Goal: Contribute content: Add original content to the website for others to see

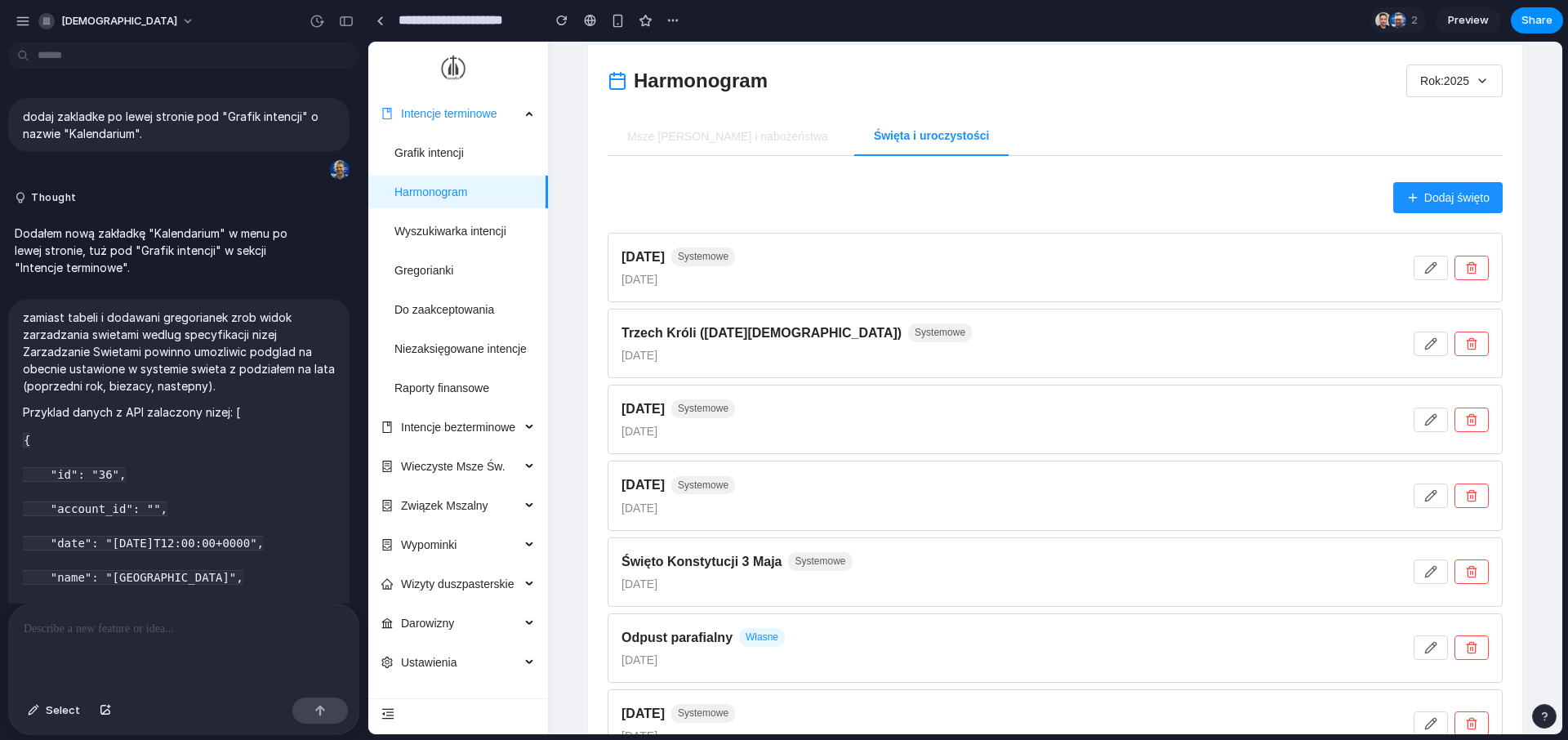
scroll to position [1276, 0]
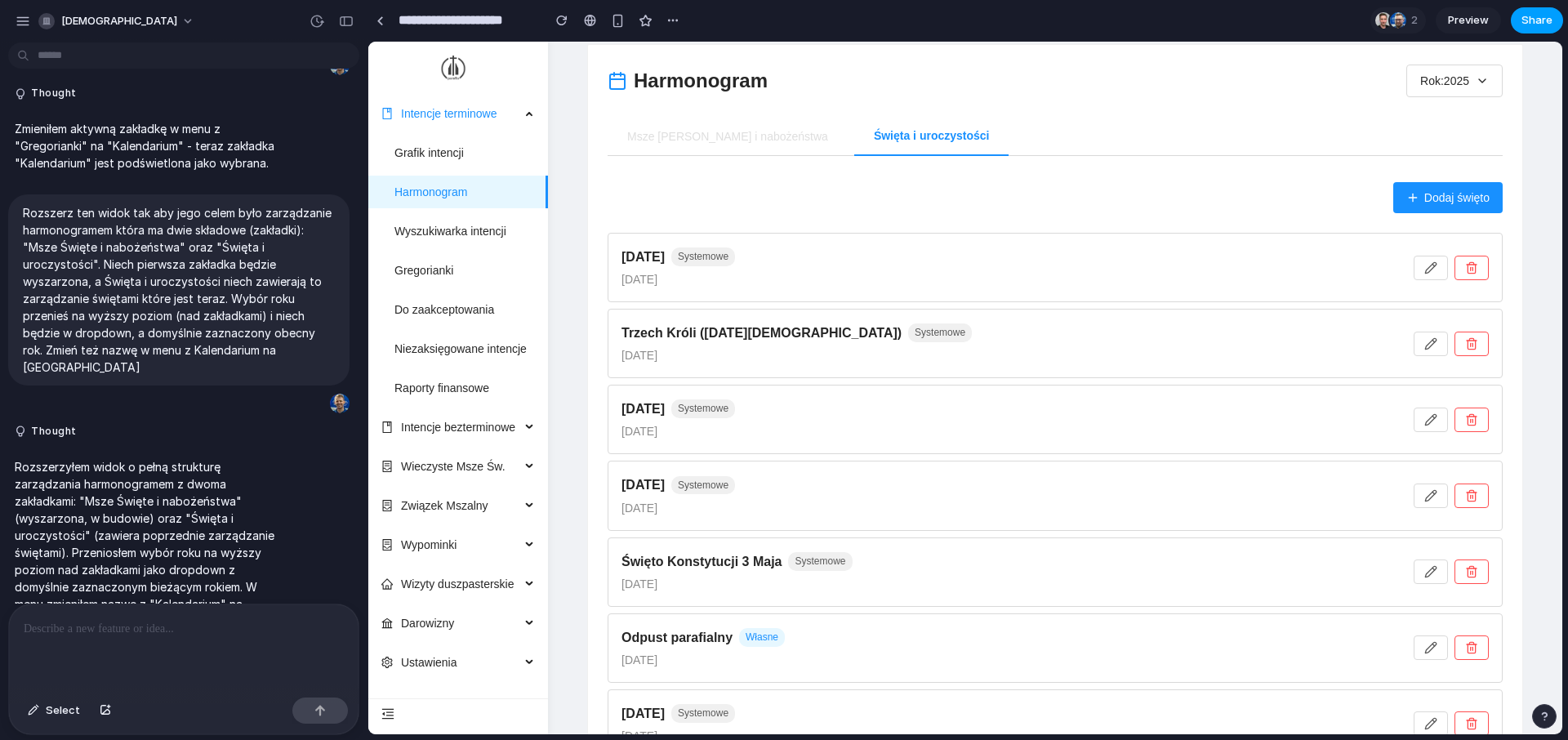
click at [1535, 25] on span "Share" at bounding box center [1537, 21] width 31 height 17
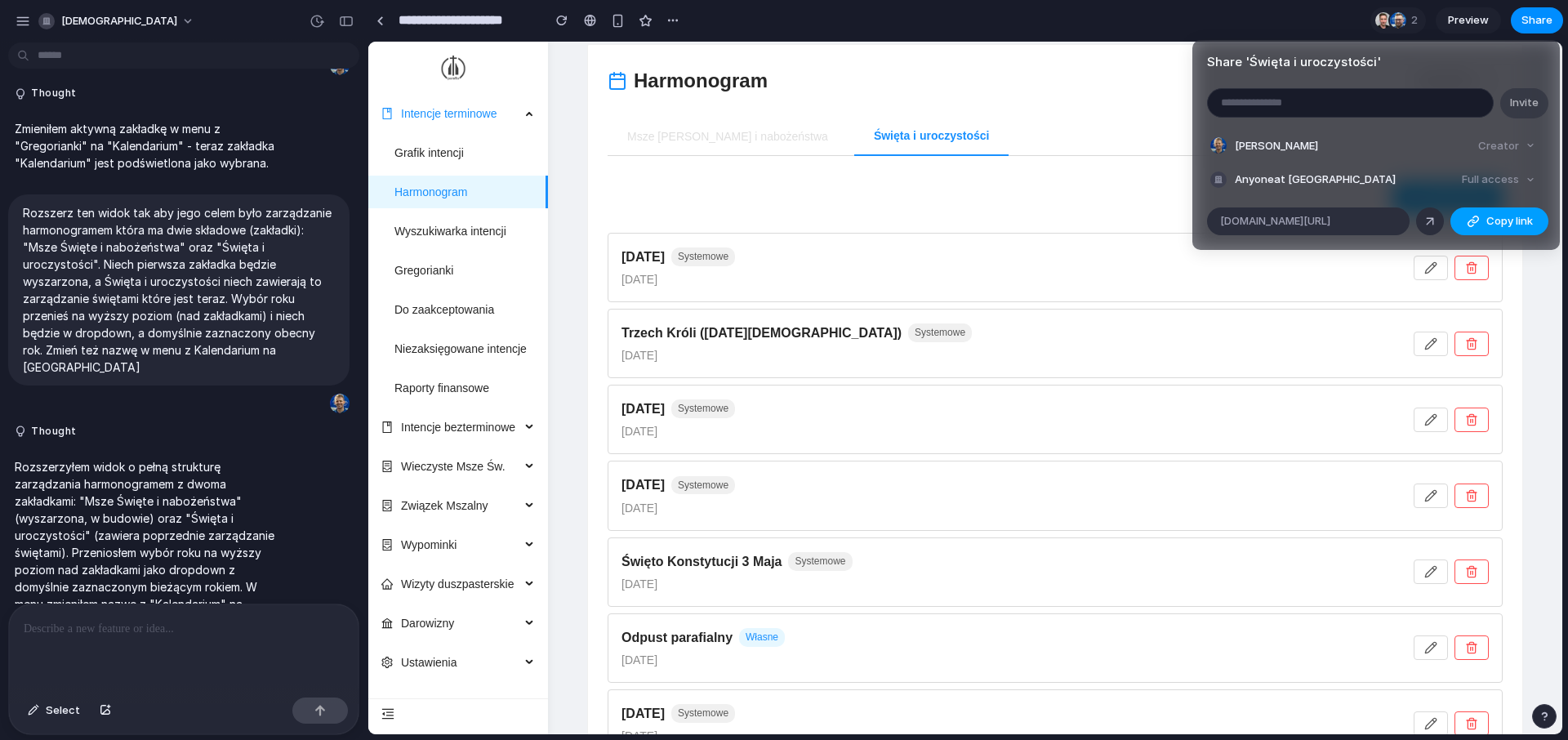
click at [1512, 220] on span "Copy link" at bounding box center [1509, 221] width 46 height 17
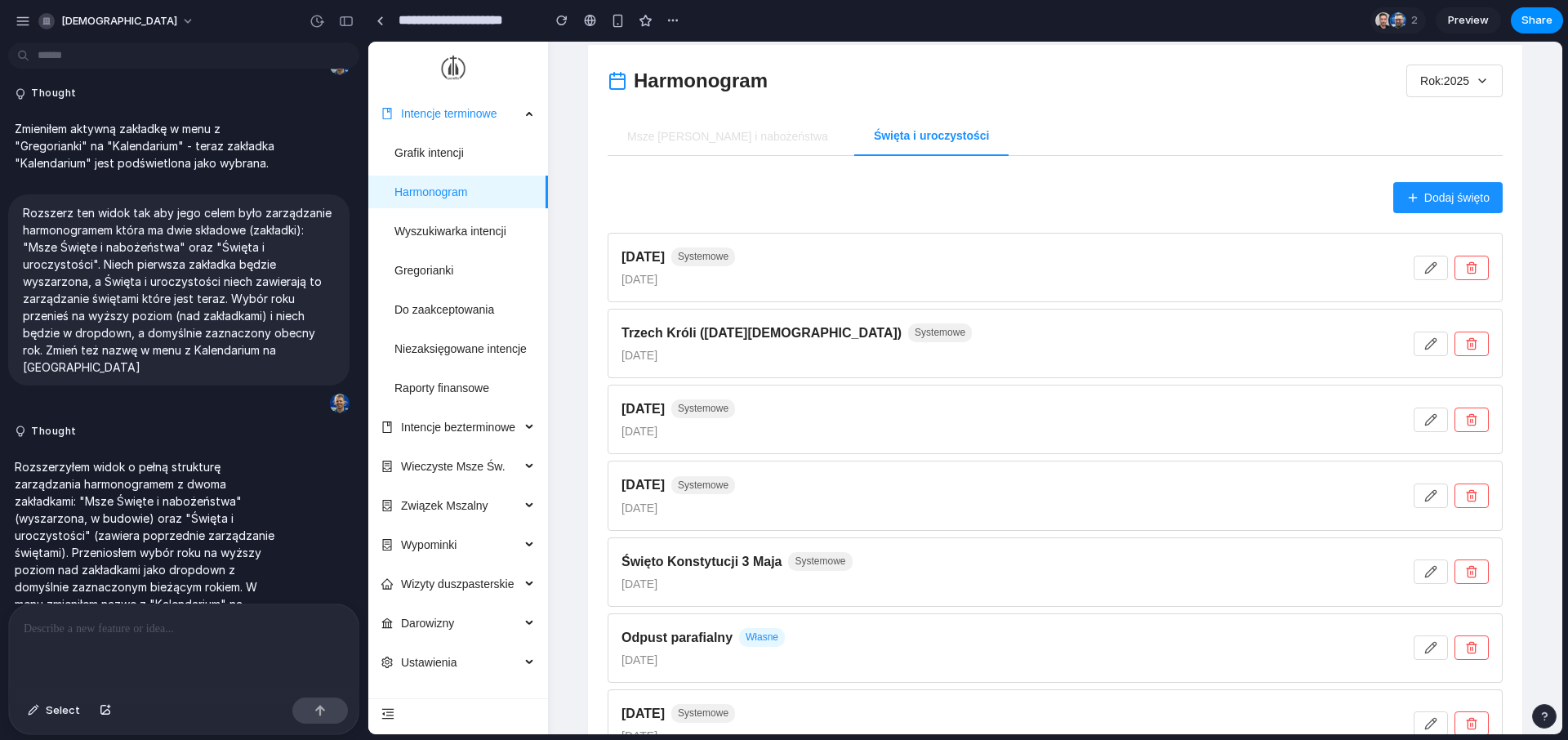
click at [1146, 94] on div "Share ' Święta i uroczystości ' Invite [PERSON_NAME] Creator Anyone at Deum Ful…" at bounding box center [784, 370] width 1568 height 740
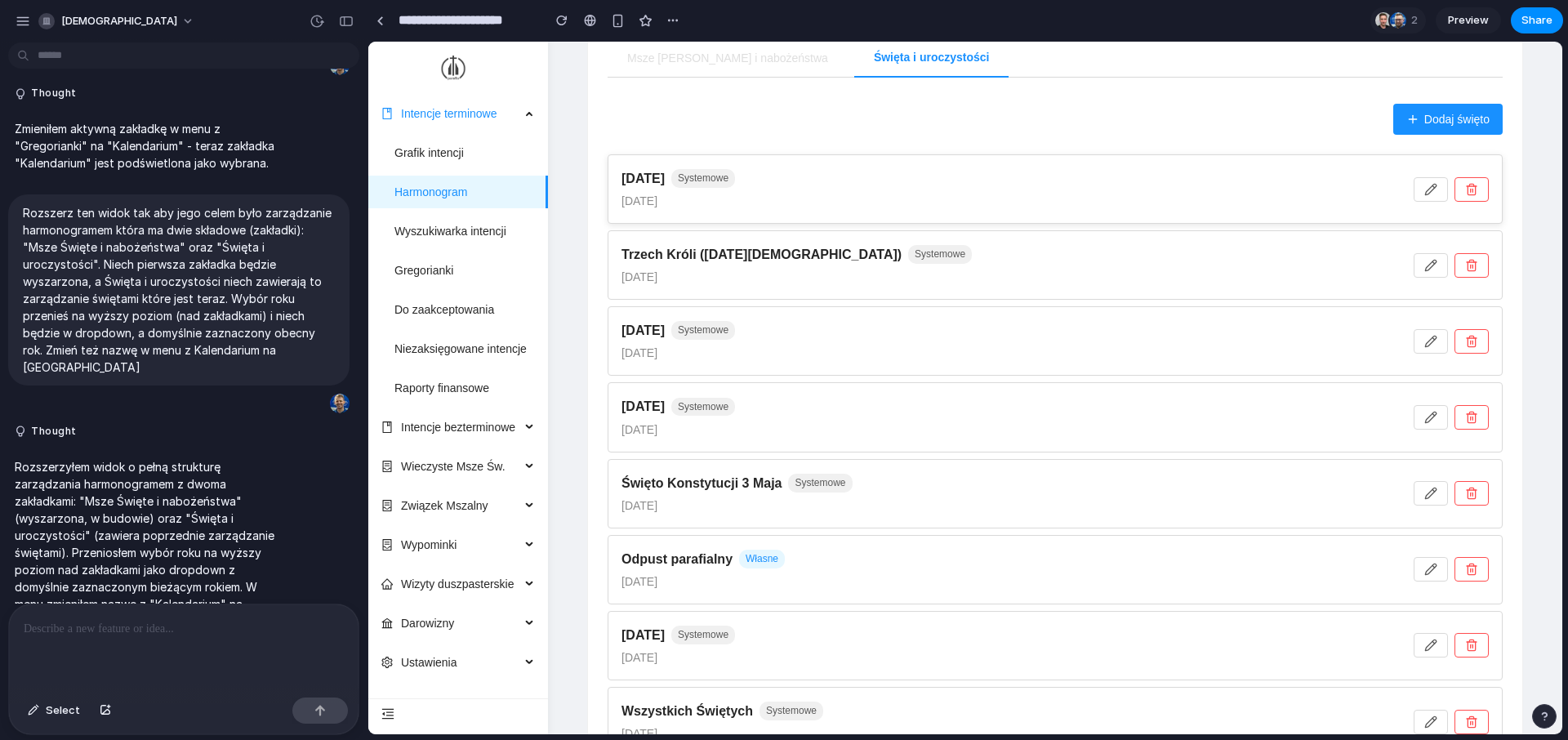
scroll to position [10, 0]
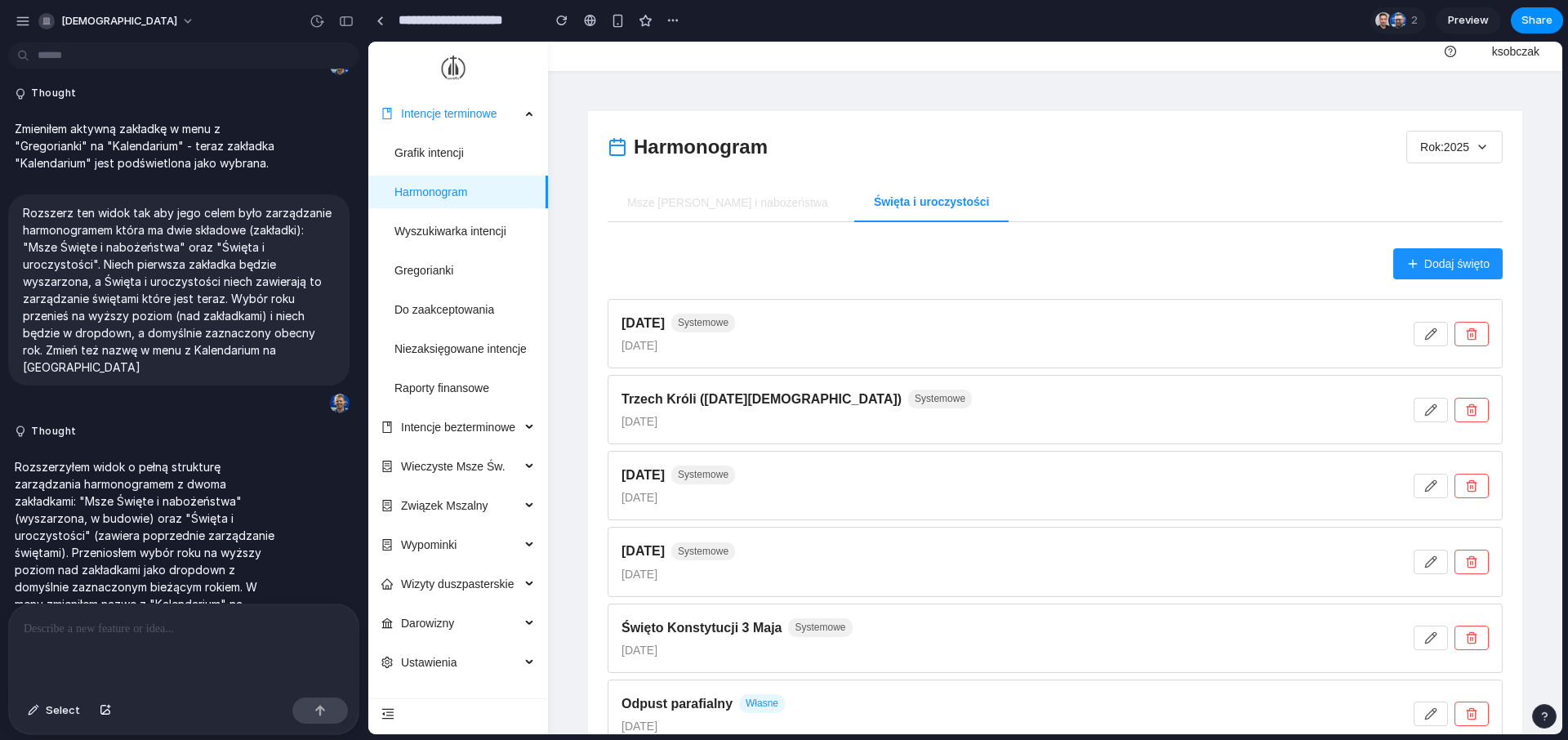
click at [1459, 12] on span "Preview" at bounding box center [1468, 21] width 41 height 17
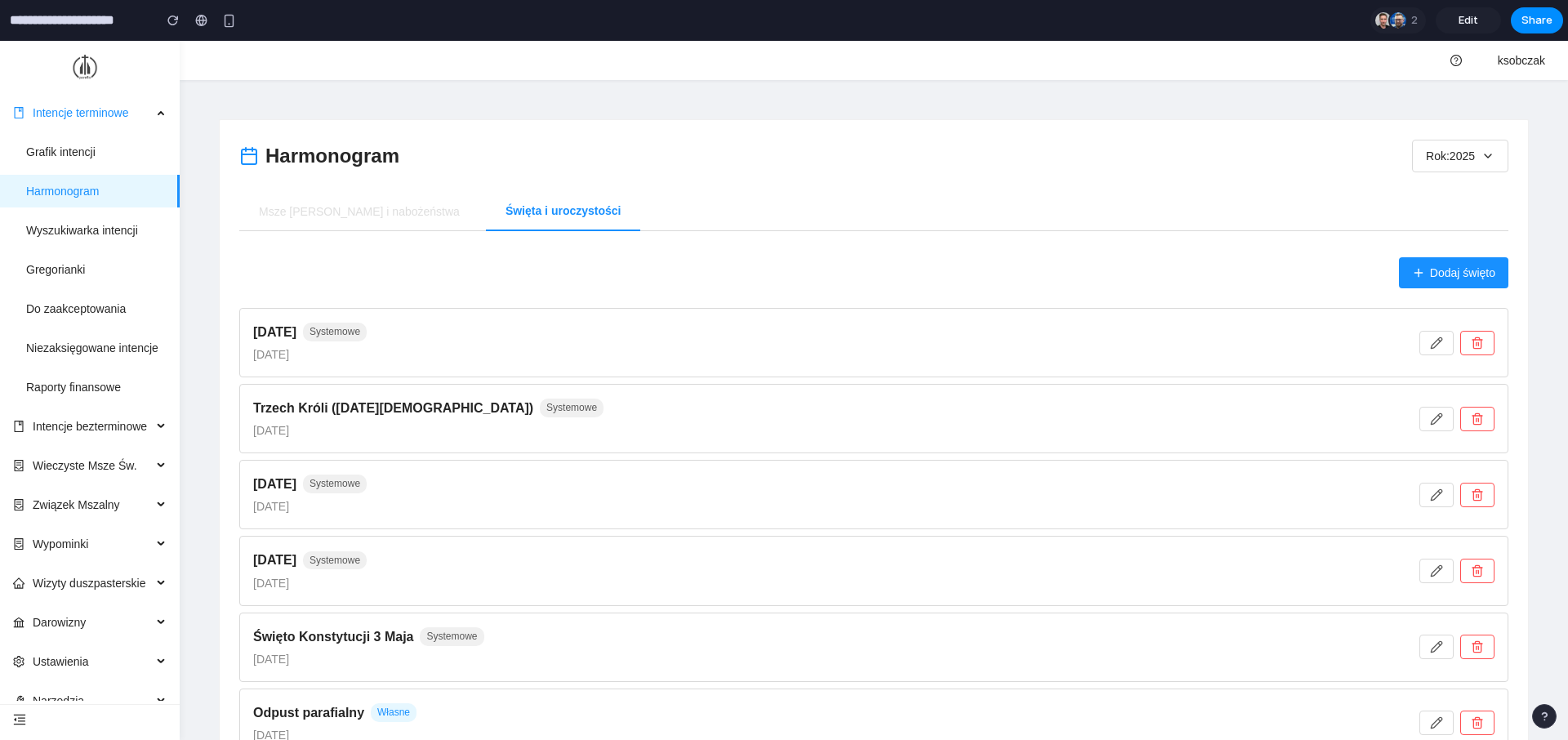
click at [565, 281] on div "Dodaj święto" at bounding box center [874, 272] width 1269 height 31
click at [536, 311] on div "[DATE] Systemowe [DATE]" at bounding box center [874, 342] width 1269 height 70
click at [573, 281] on div "Dodaj święto" at bounding box center [874, 272] width 1269 height 31
click at [1433, 157] on button "Rok: 2025" at bounding box center [1460, 155] width 96 height 32
click at [1455, 152] on div "2023 2024 2025 2026 2027" at bounding box center [784, 389] width 1568 height 699
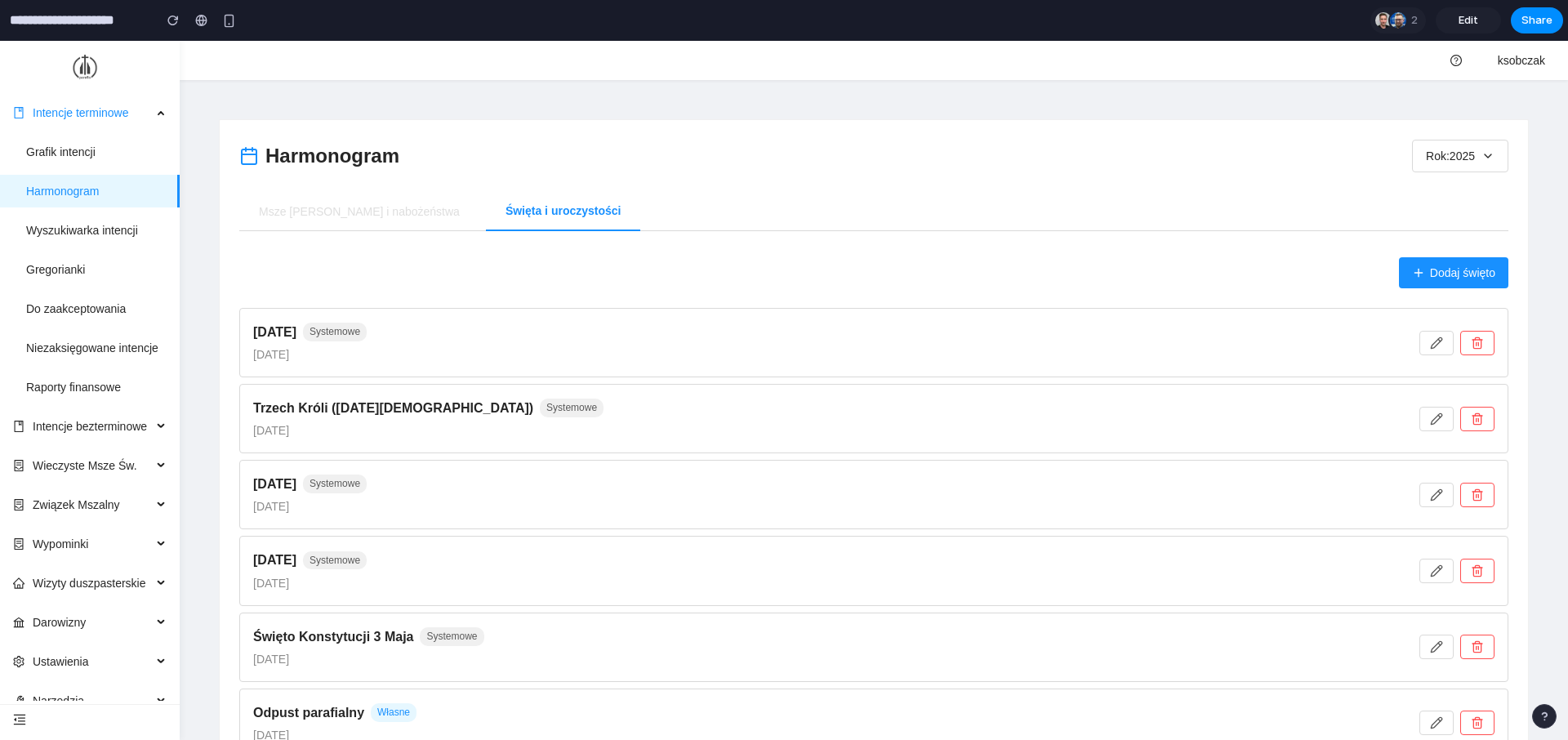
click at [583, 257] on div "Dodaj święto" at bounding box center [874, 272] width 1269 height 31
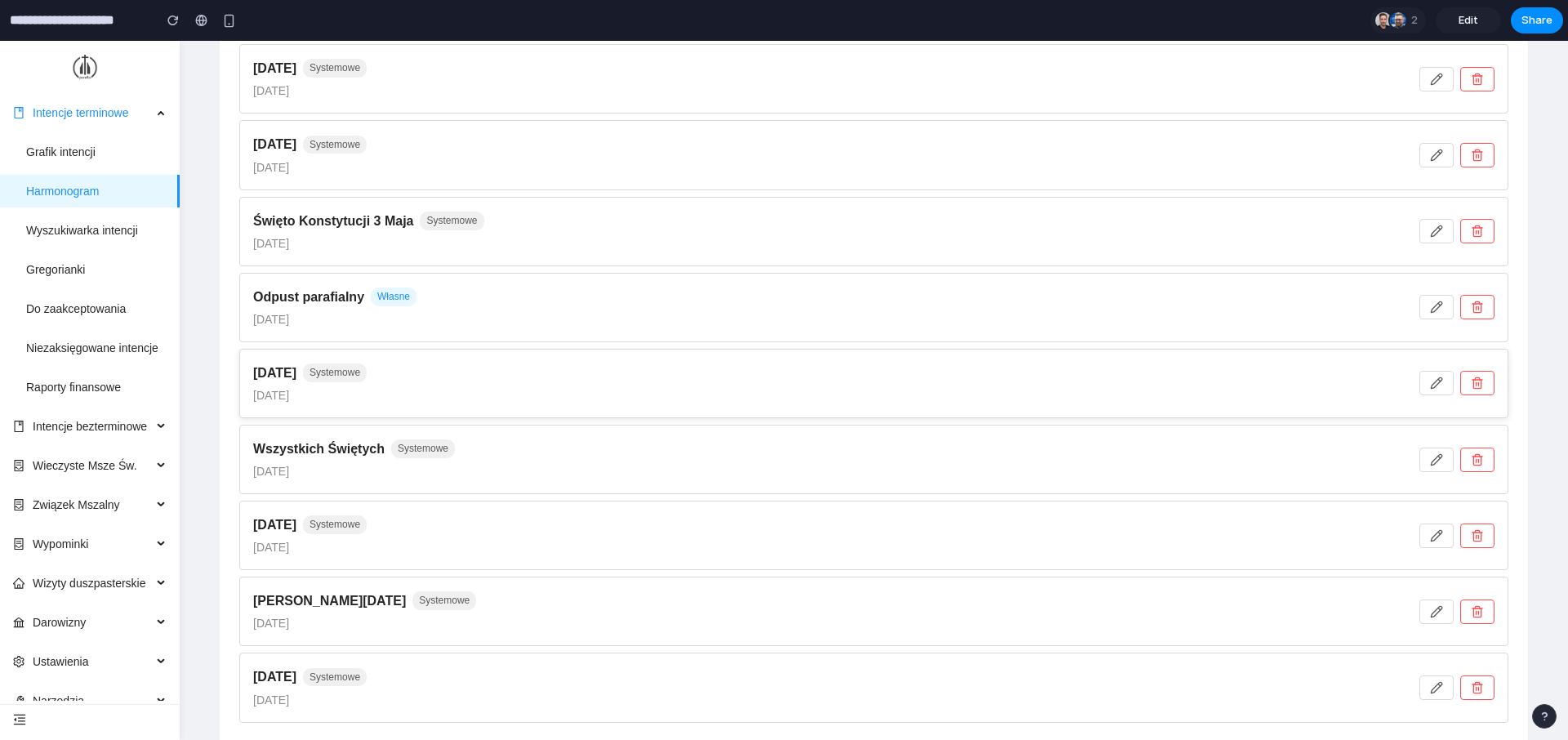
scroll to position [466, 0]
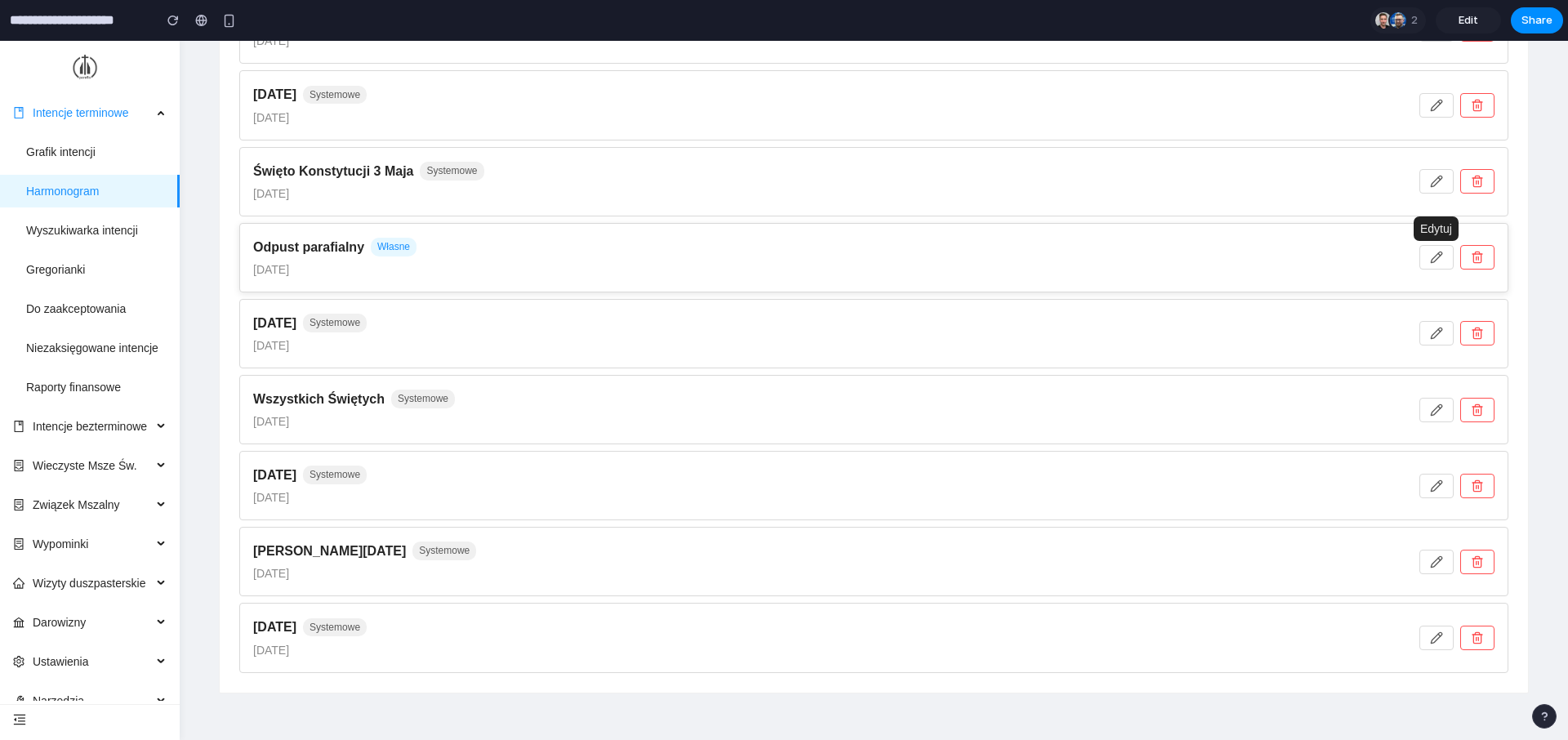
click at [1444, 258] on button "button" at bounding box center [1436, 258] width 34 height 25
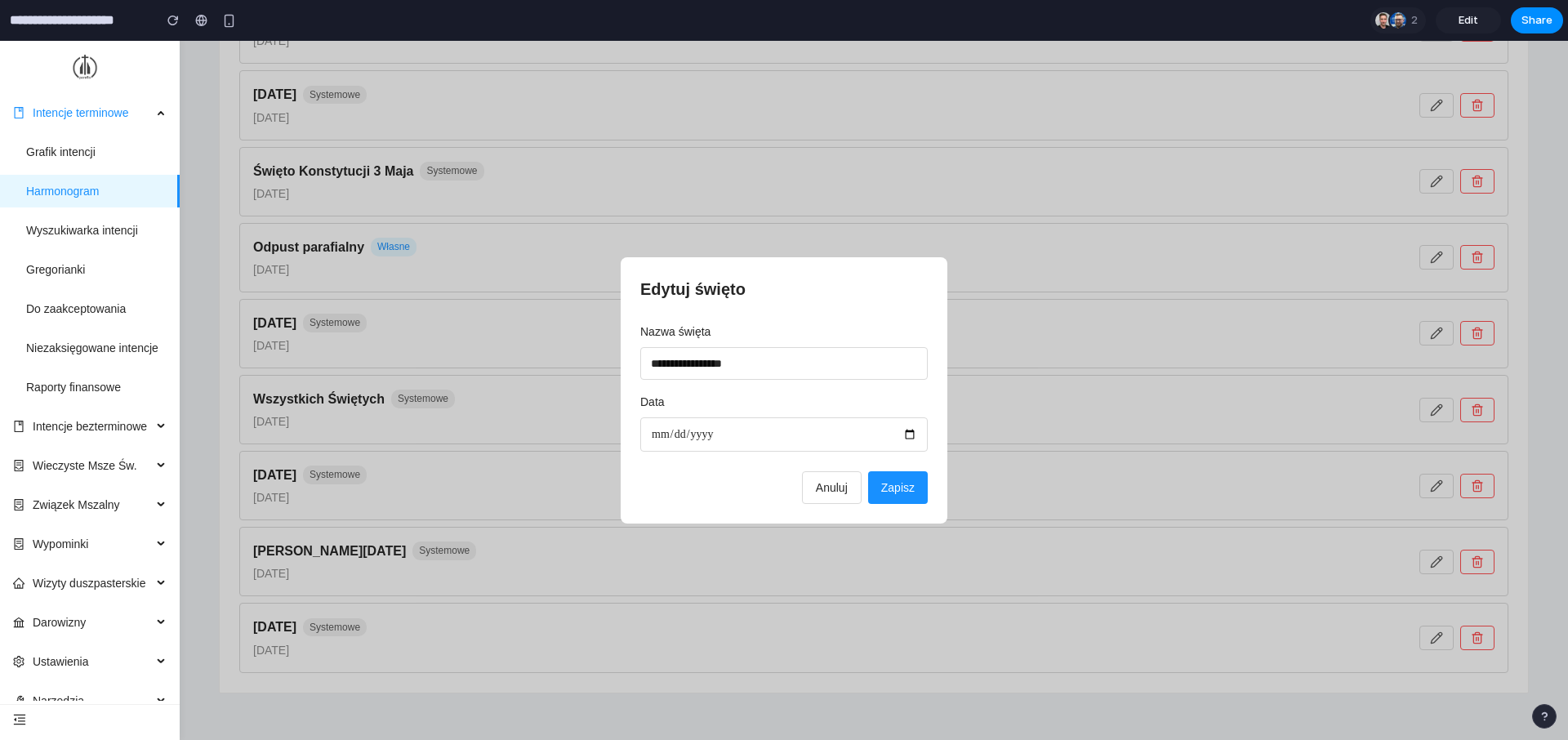
click at [815, 493] on span "Anuluj" at bounding box center [831, 487] width 31 height 13
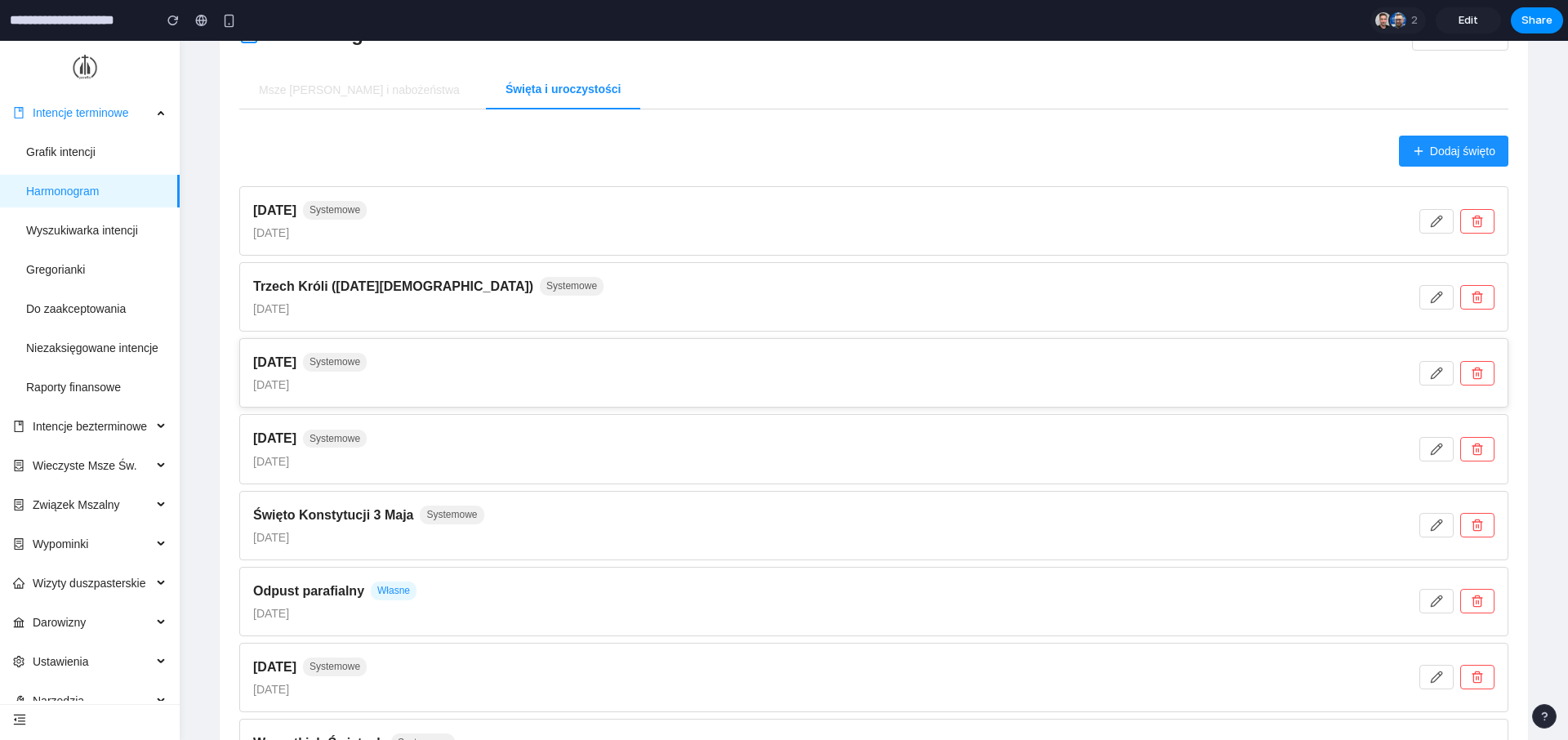
scroll to position [126, 0]
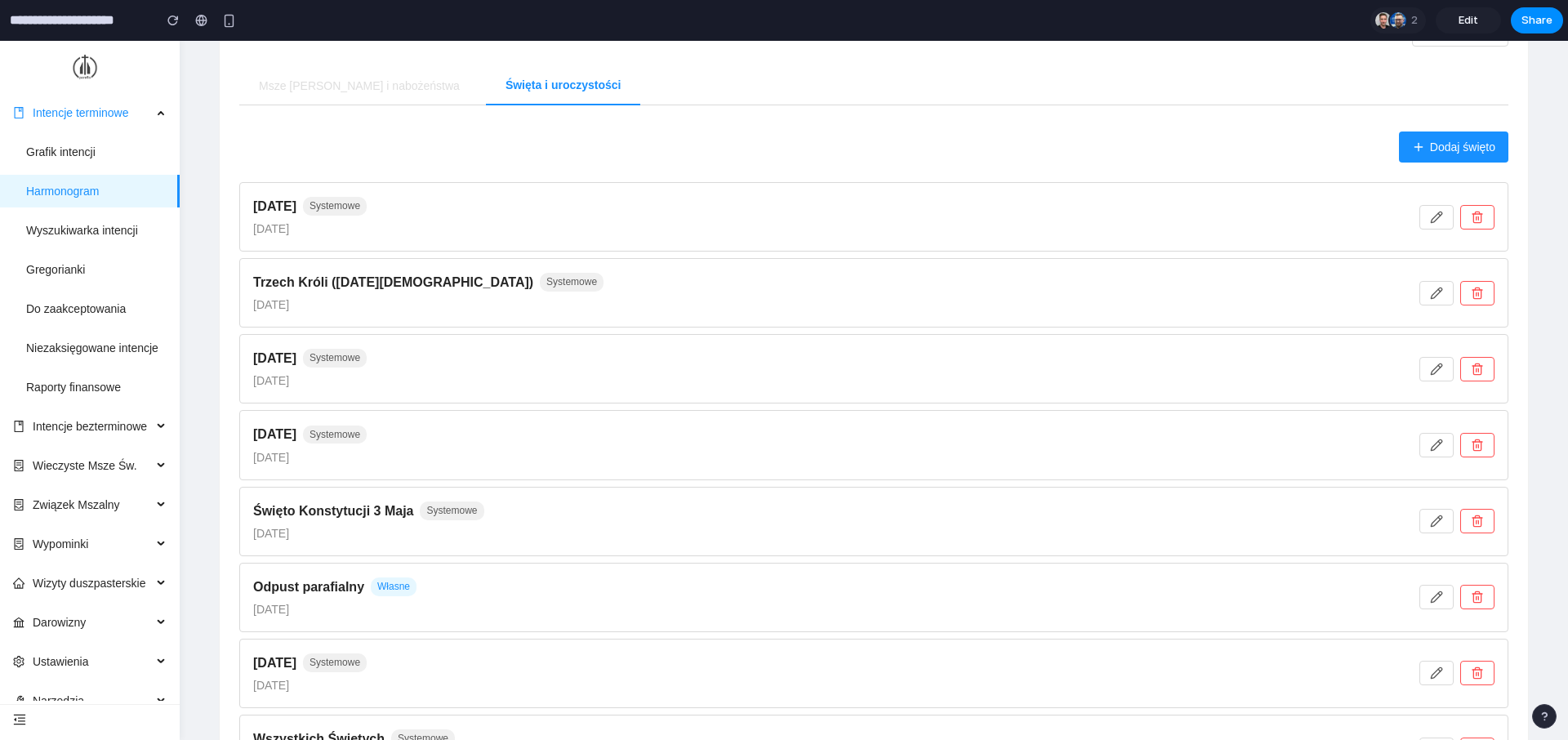
click at [1459, 132] on button "Dodaj święto" at bounding box center [1454, 147] width 109 height 31
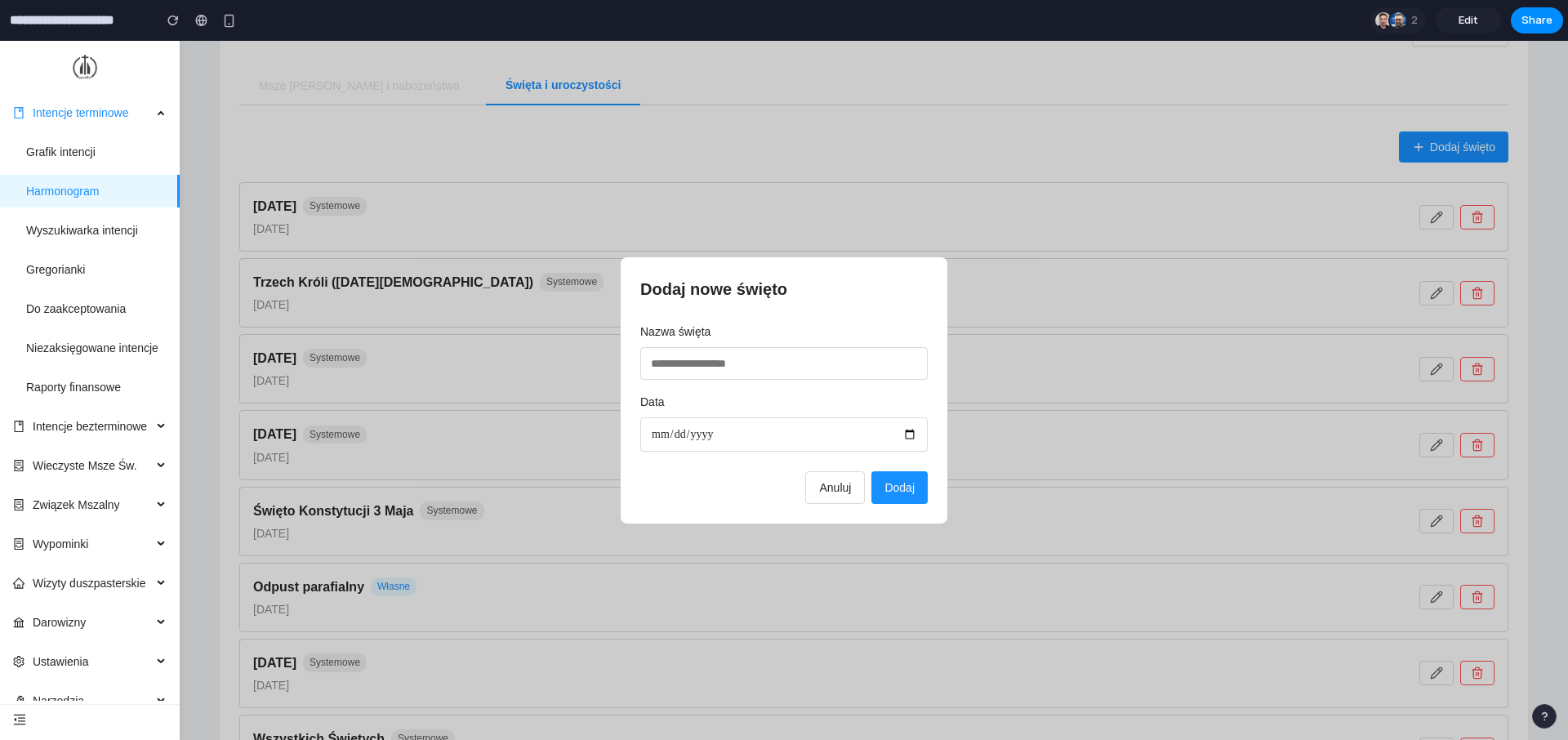
click at [748, 365] on input "text" at bounding box center [784, 363] width 288 height 32
type input "**********"
click at [648, 435] on input "date" at bounding box center [784, 434] width 288 height 34
click at [911, 436] on input "date" at bounding box center [784, 434] width 288 height 34
type input "**********"
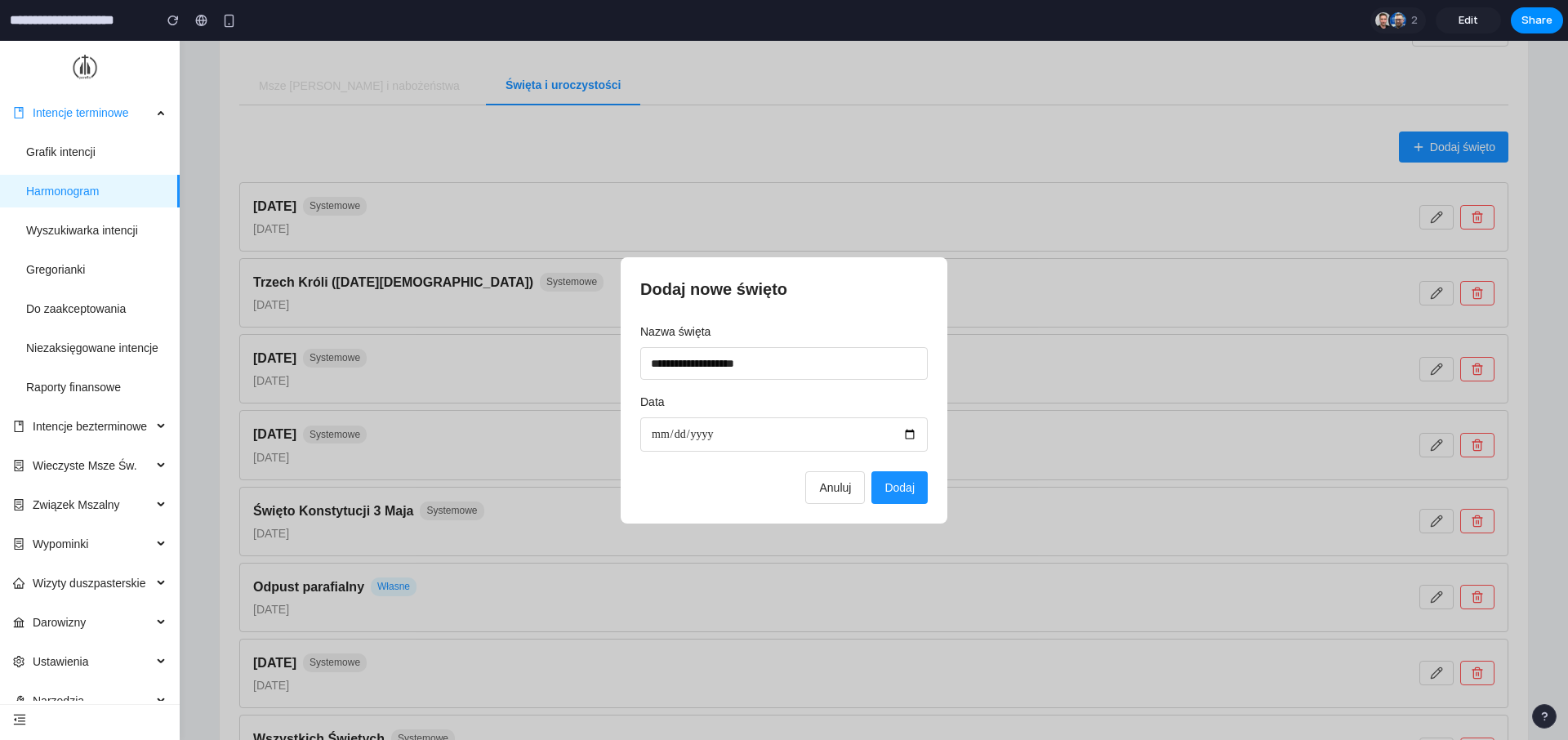
click at [893, 486] on span "Dodaj" at bounding box center [899, 487] width 30 height 13
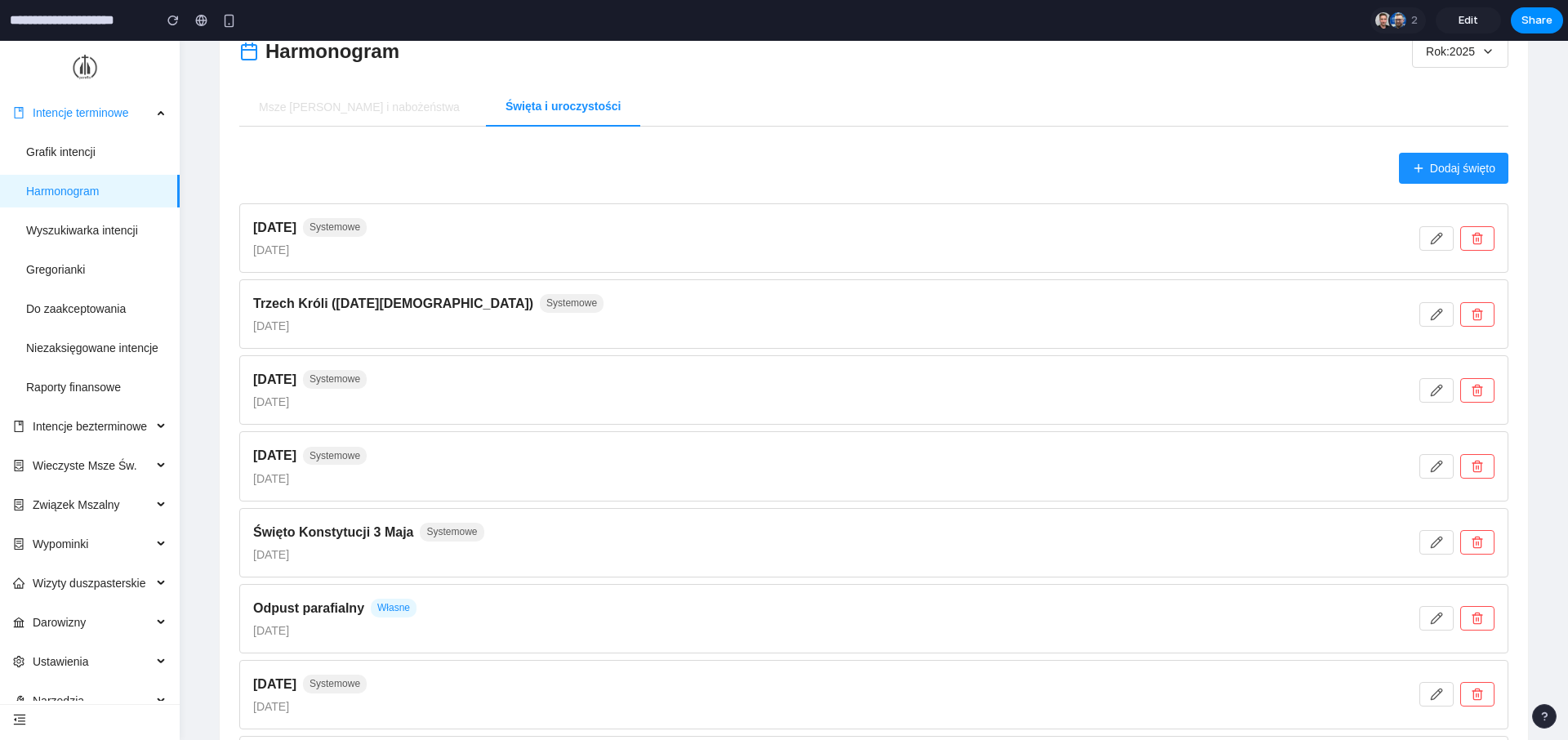
scroll to position [99, 0]
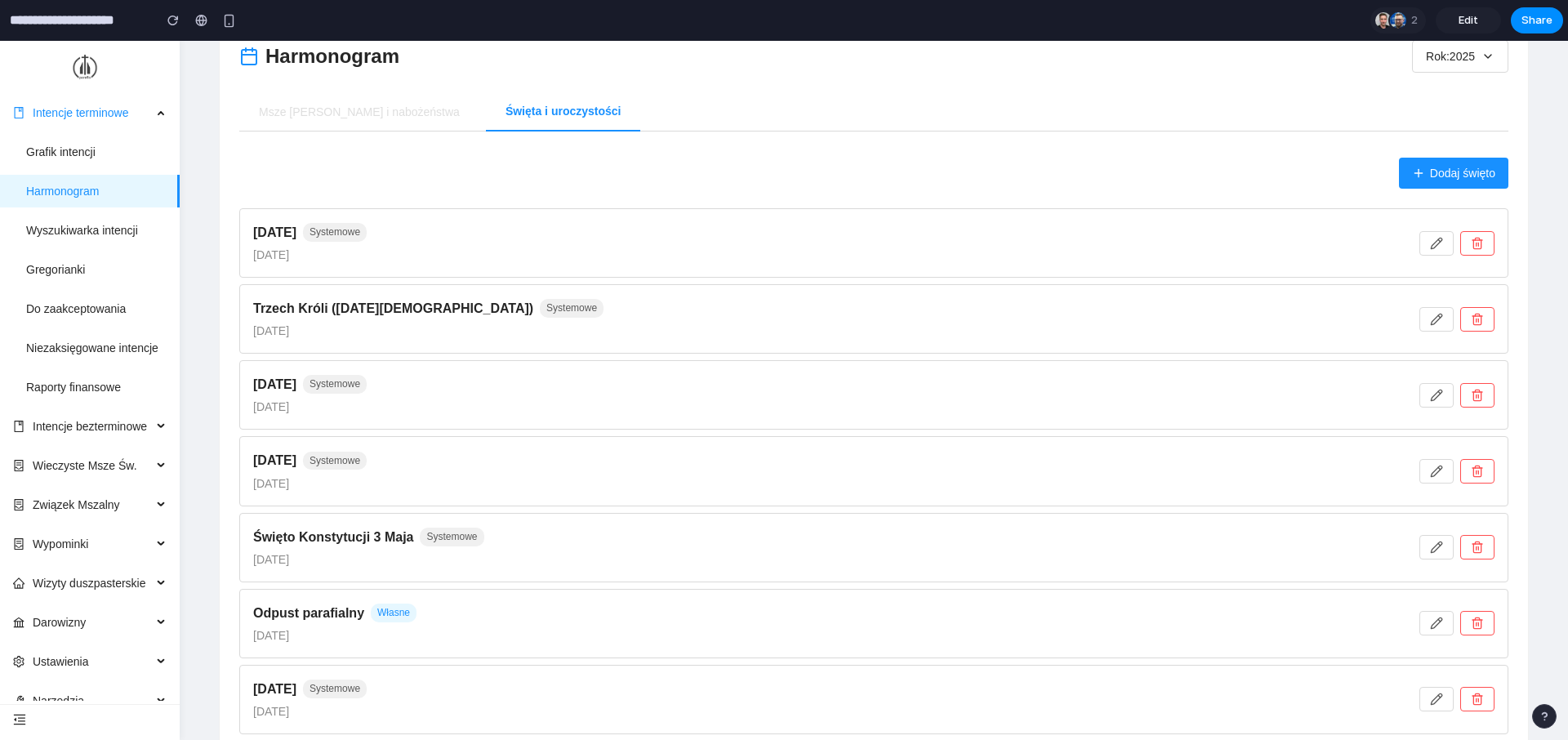
click at [1467, 17] on span "Edit" at bounding box center [1469, 21] width 20 height 17
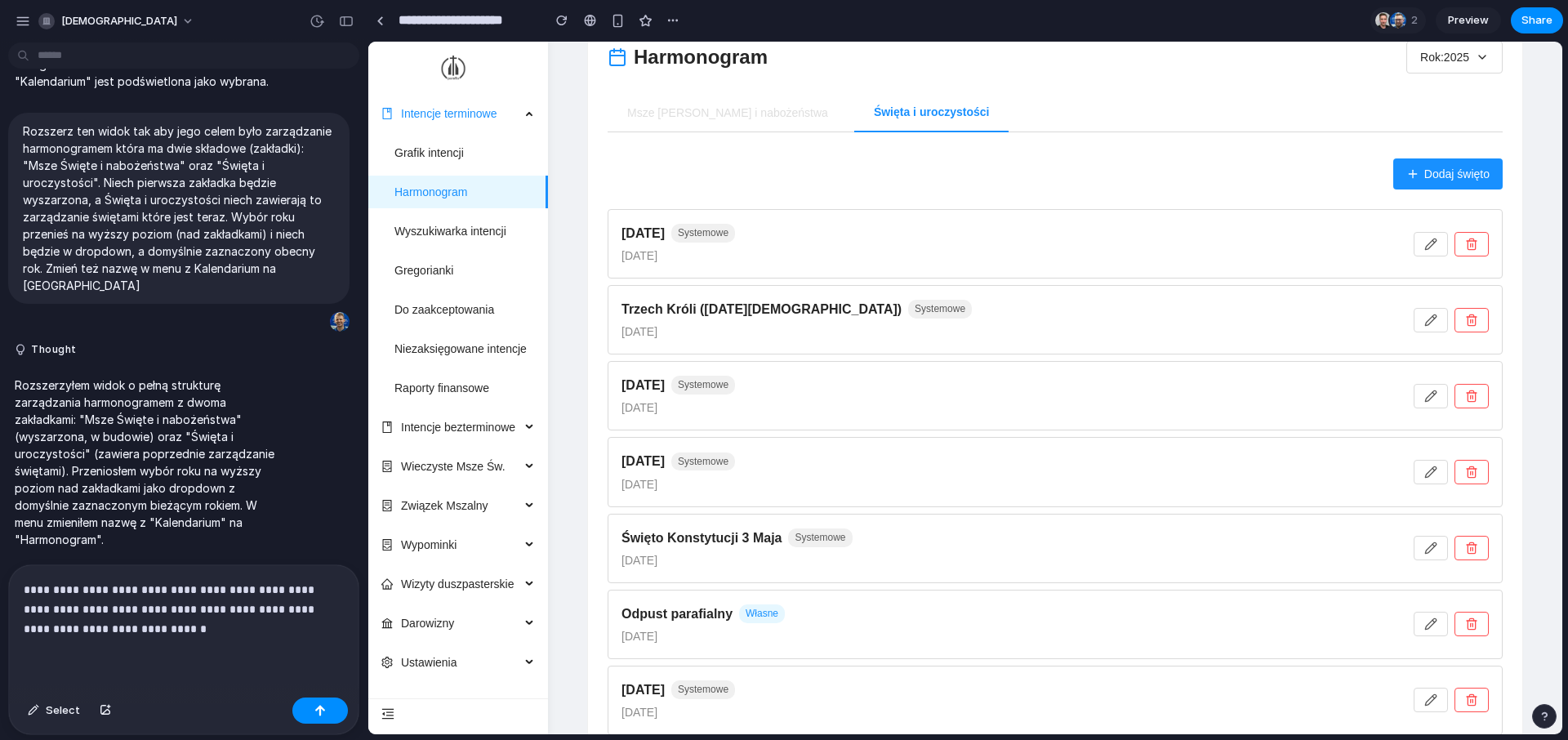
scroll to position [1469, 0]
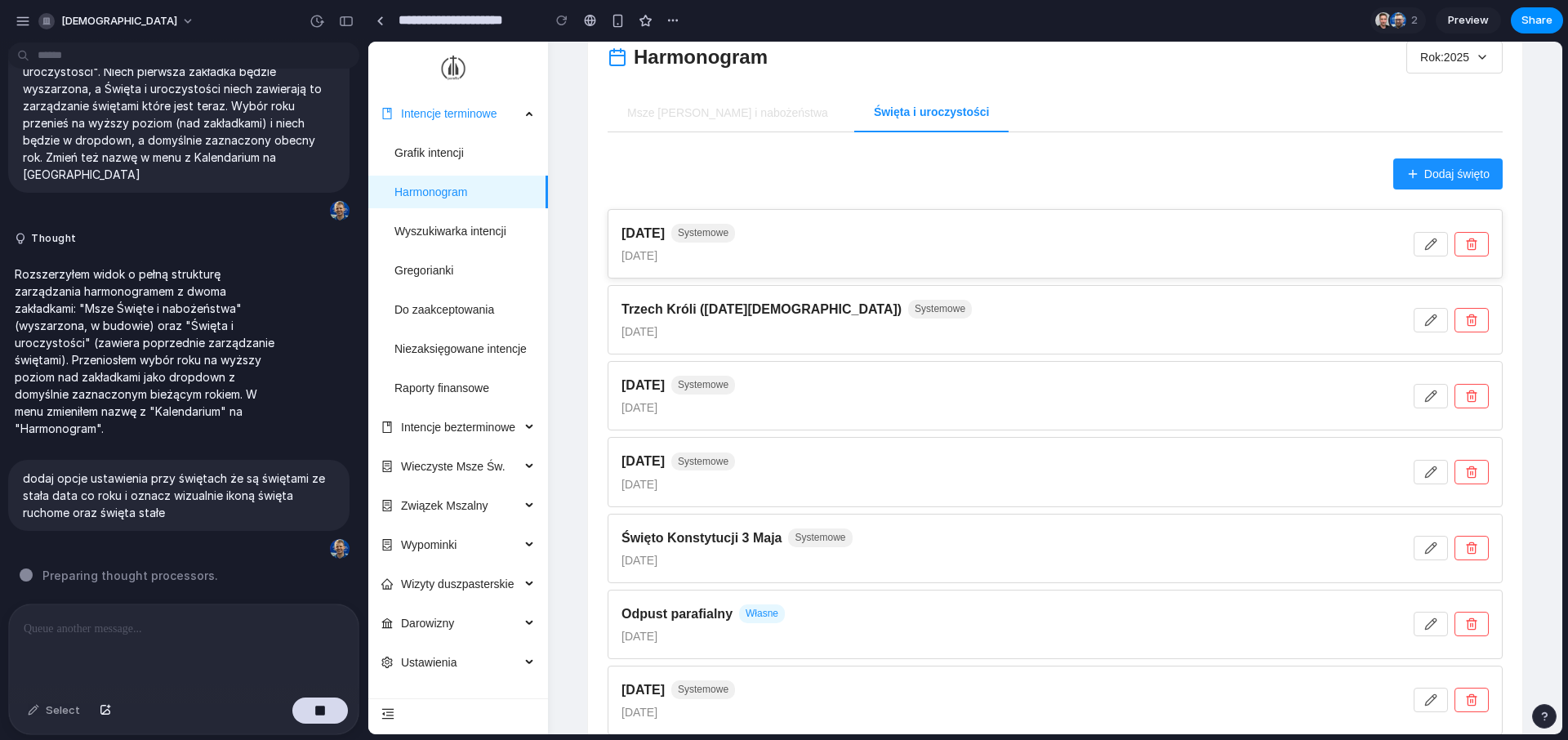
click at [906, 251] on span "[DATE]" at bounding box center [1018, 256] width 792 height 18
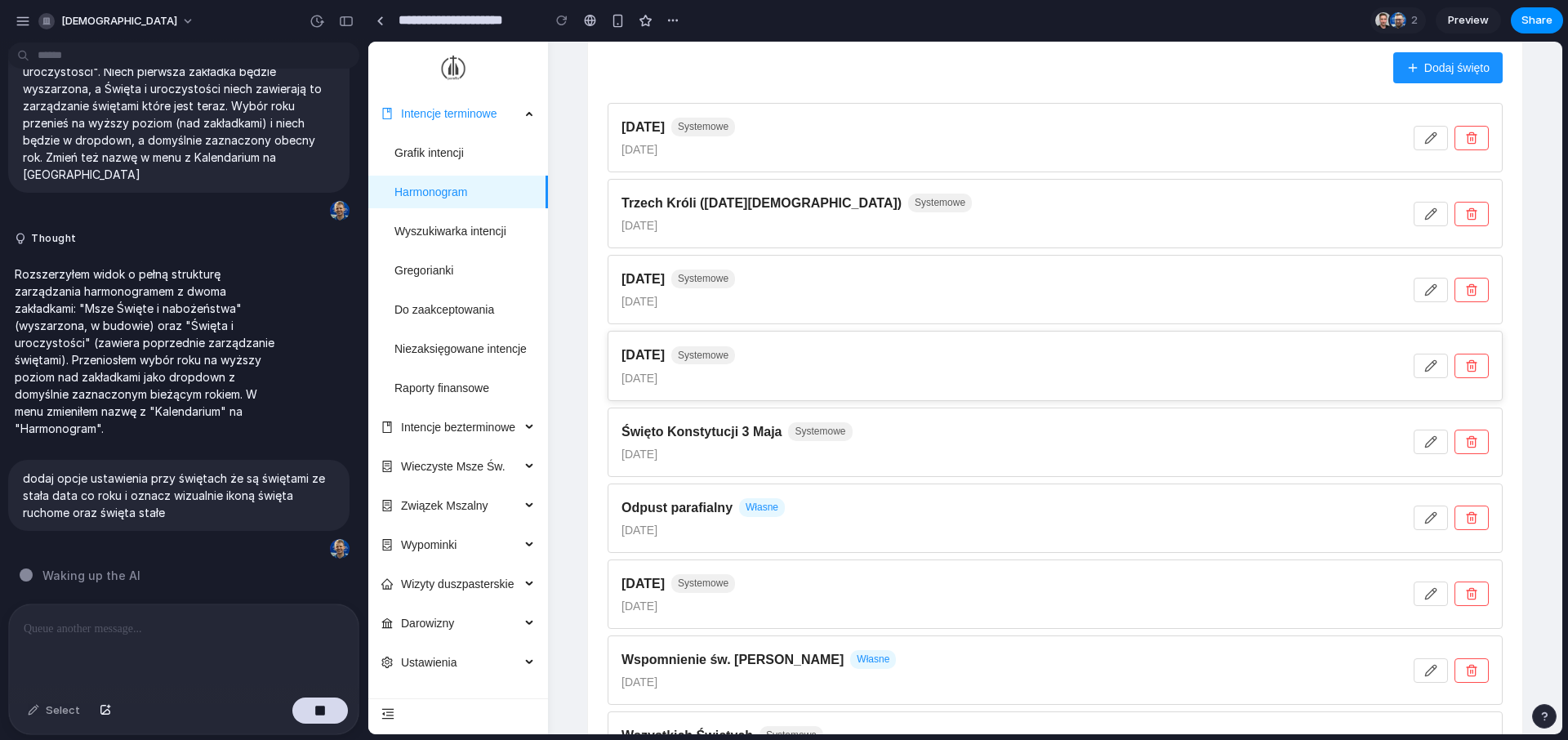
scroll to position [125, 0]
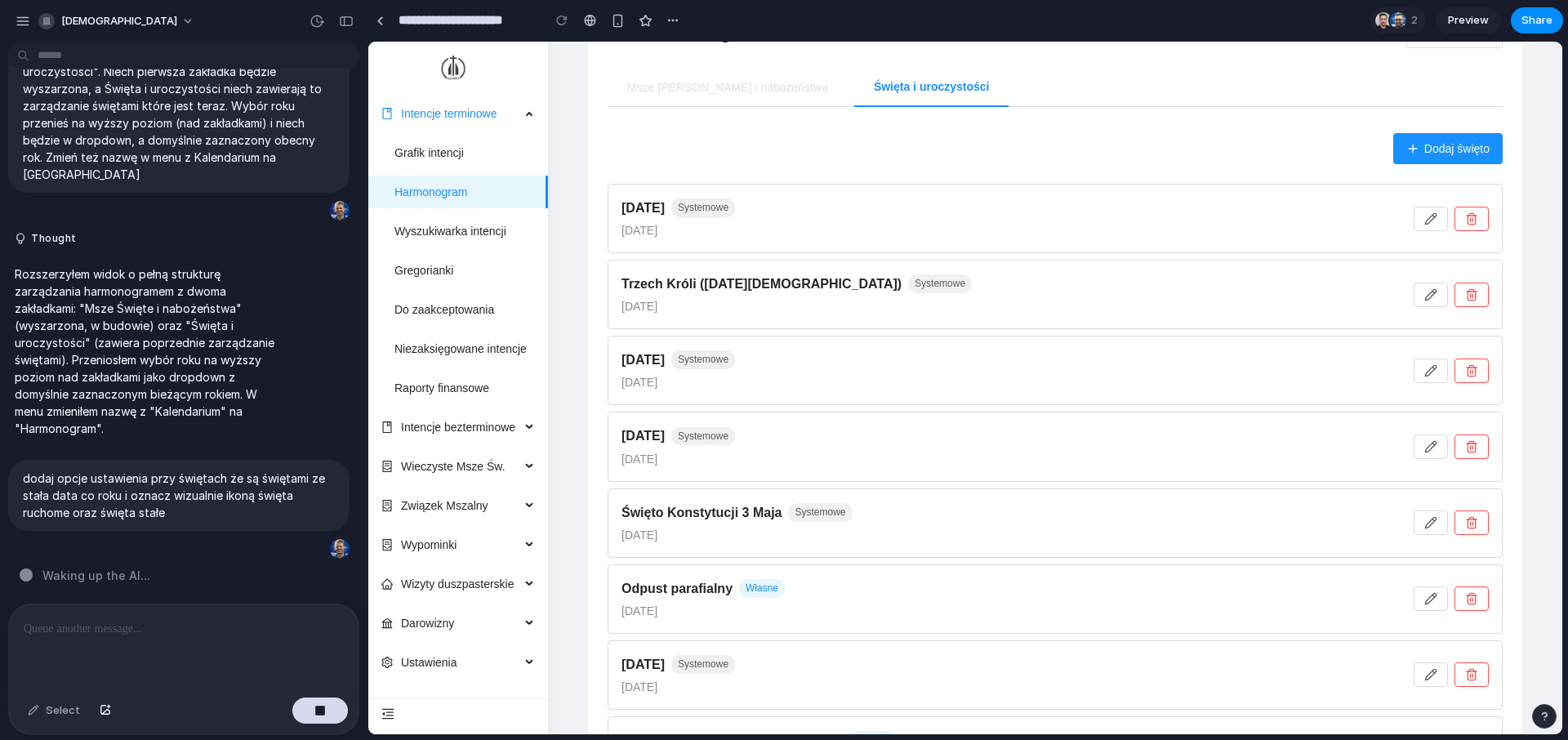
click at [1425, 150] on span "Dodaj święto" at bounding box center [1456, 148] width 65 height 18
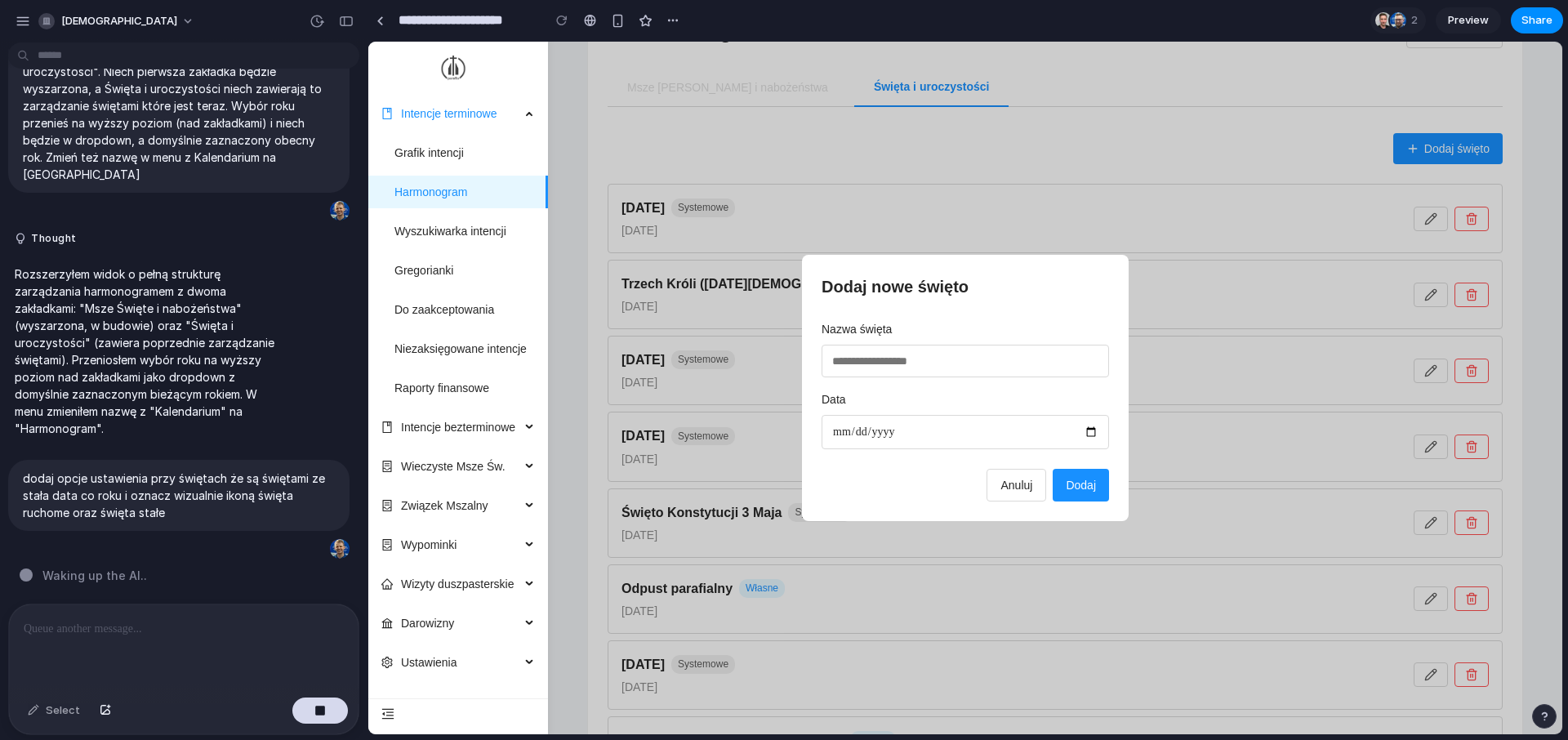
click at [1012, 481] on span "Anuluj" at bounding box center [1016, 485] width 31 height 13
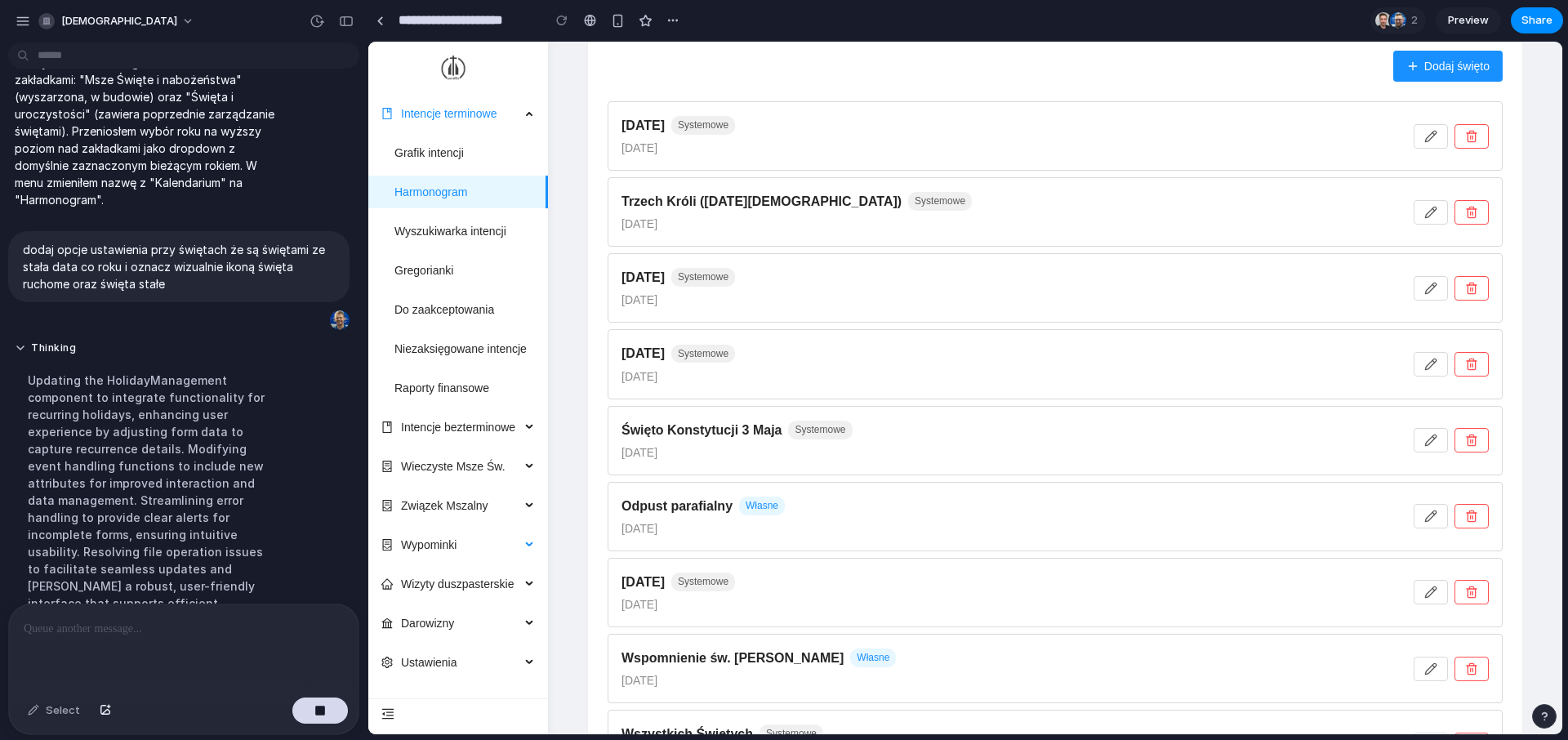
scroll to position [1786, 0]
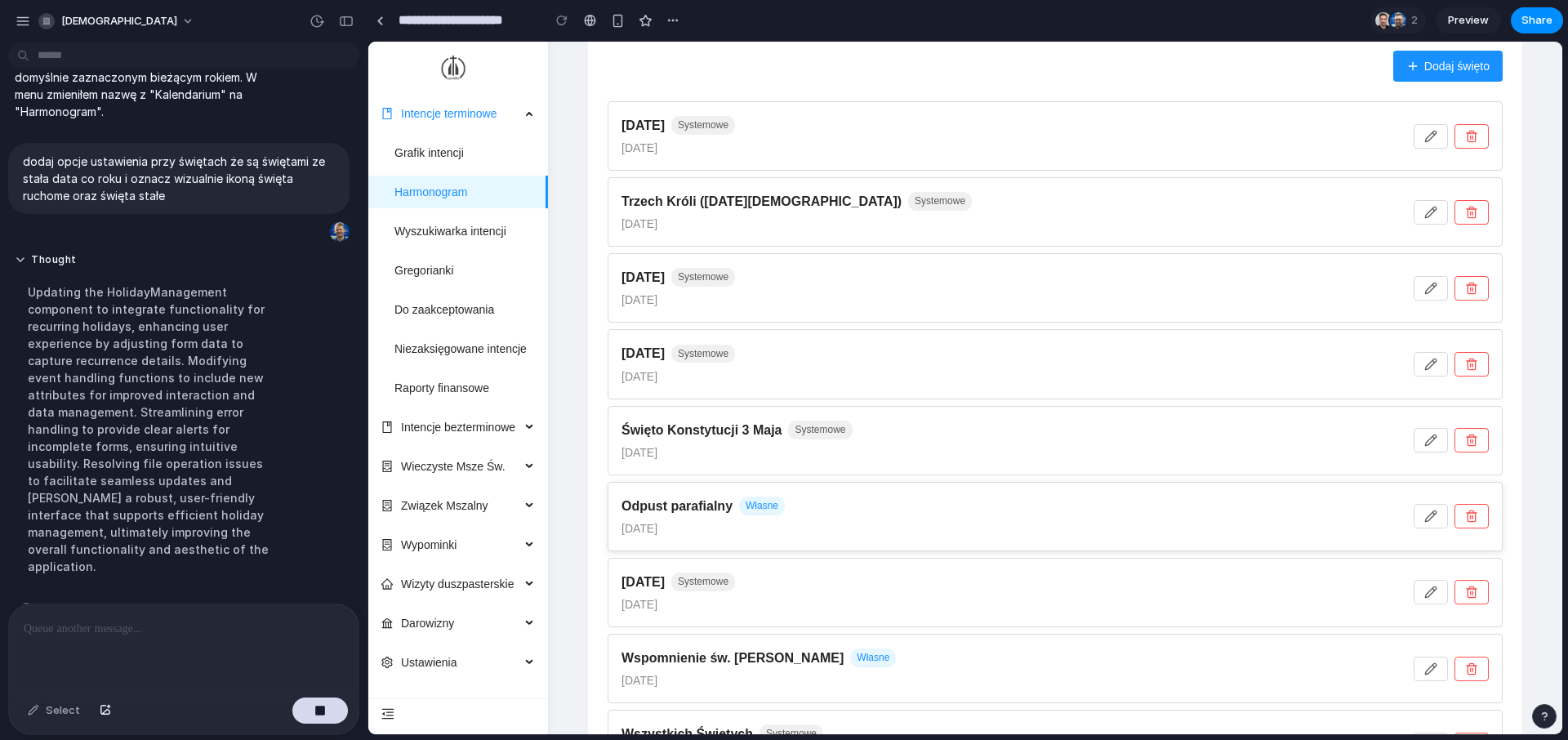
click at [754, 510] on span "Własne" at bounding box center [762, 505] width 46 height 19
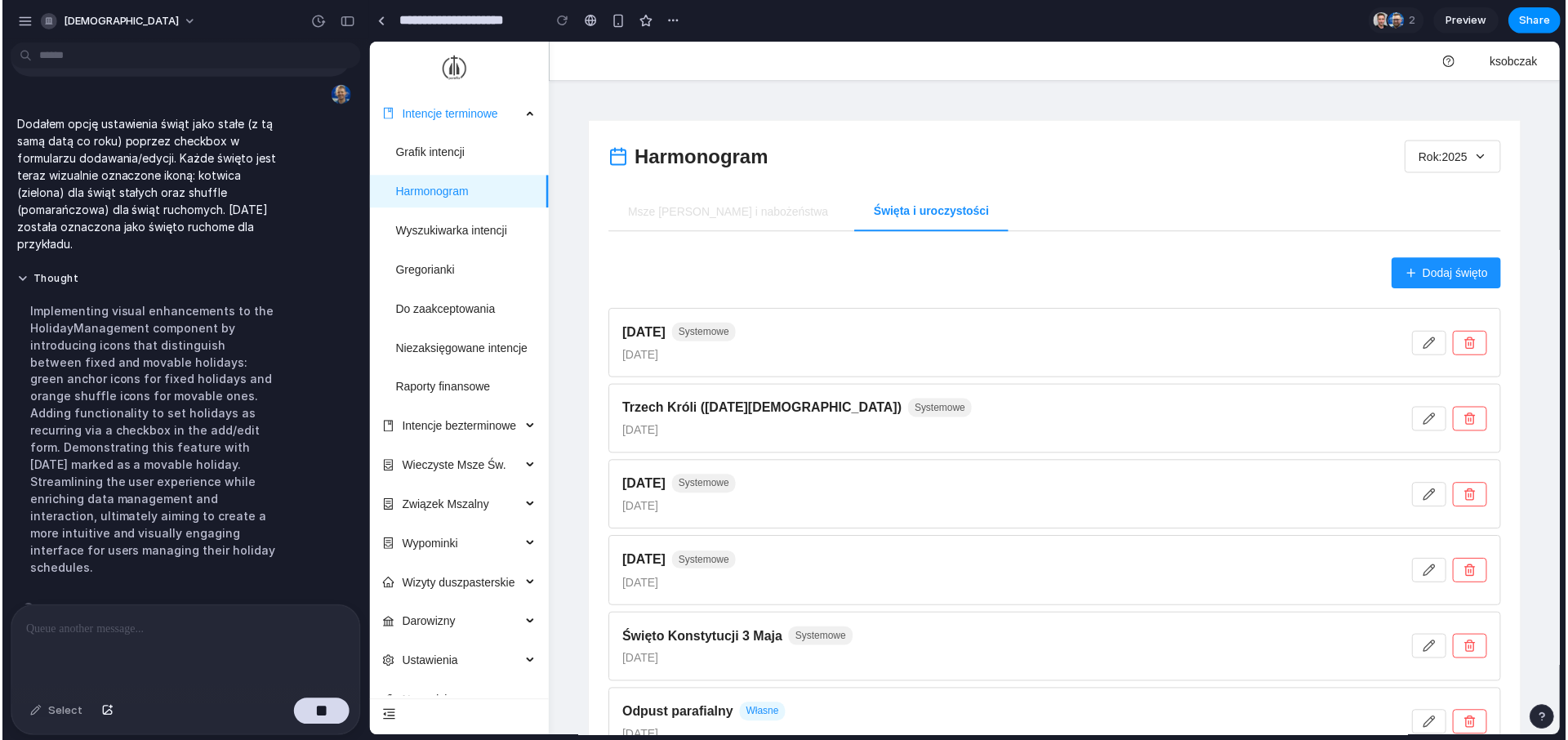
scroll to position [1926, 0]
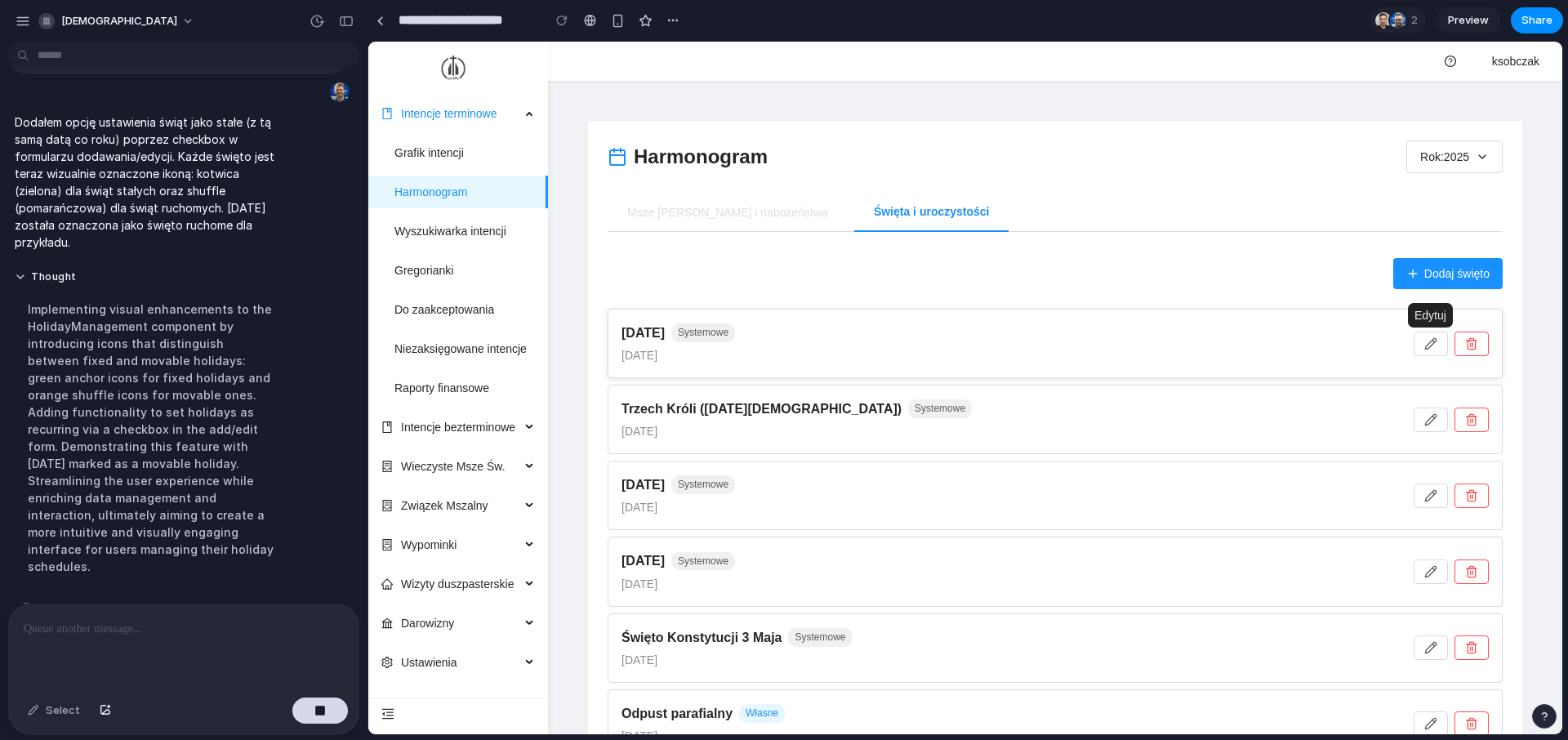
click at [1430, 341] on icon "button" at bounding box center [1430, 344] width 13 height 13
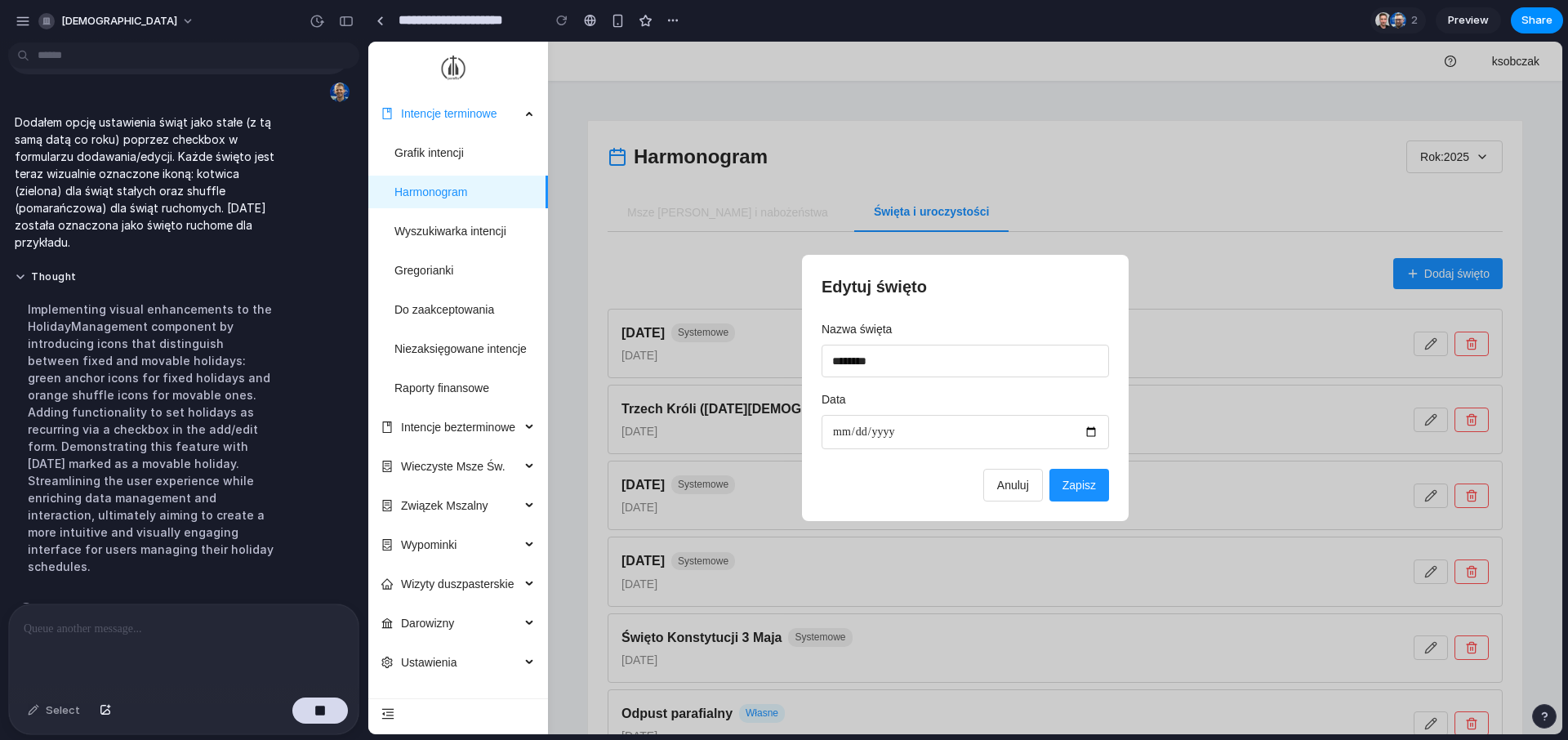
click at [1029, 485] on button "Anuluj" at bounding box center [1013, 485] width 60 height 32
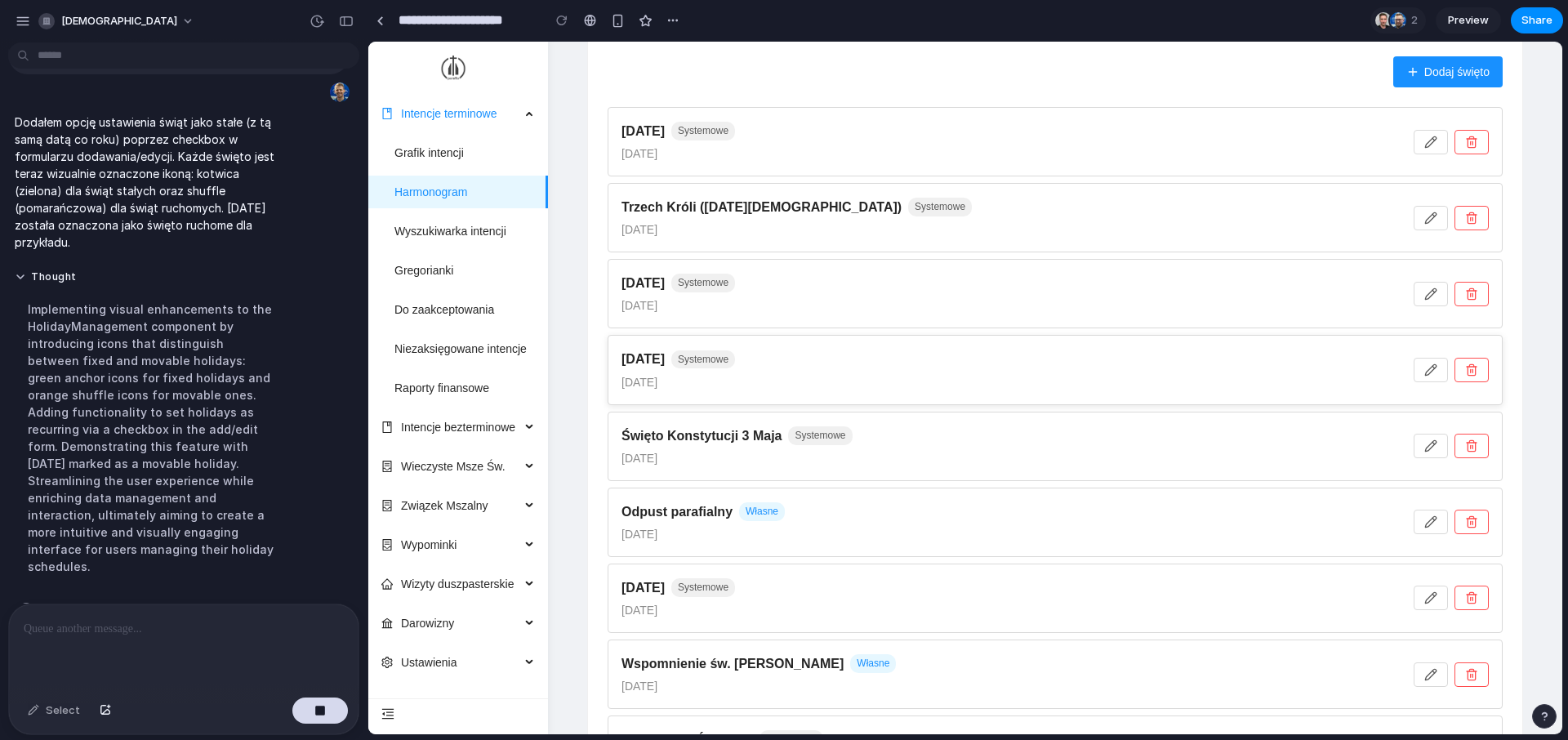
scroll to position [218, 0]
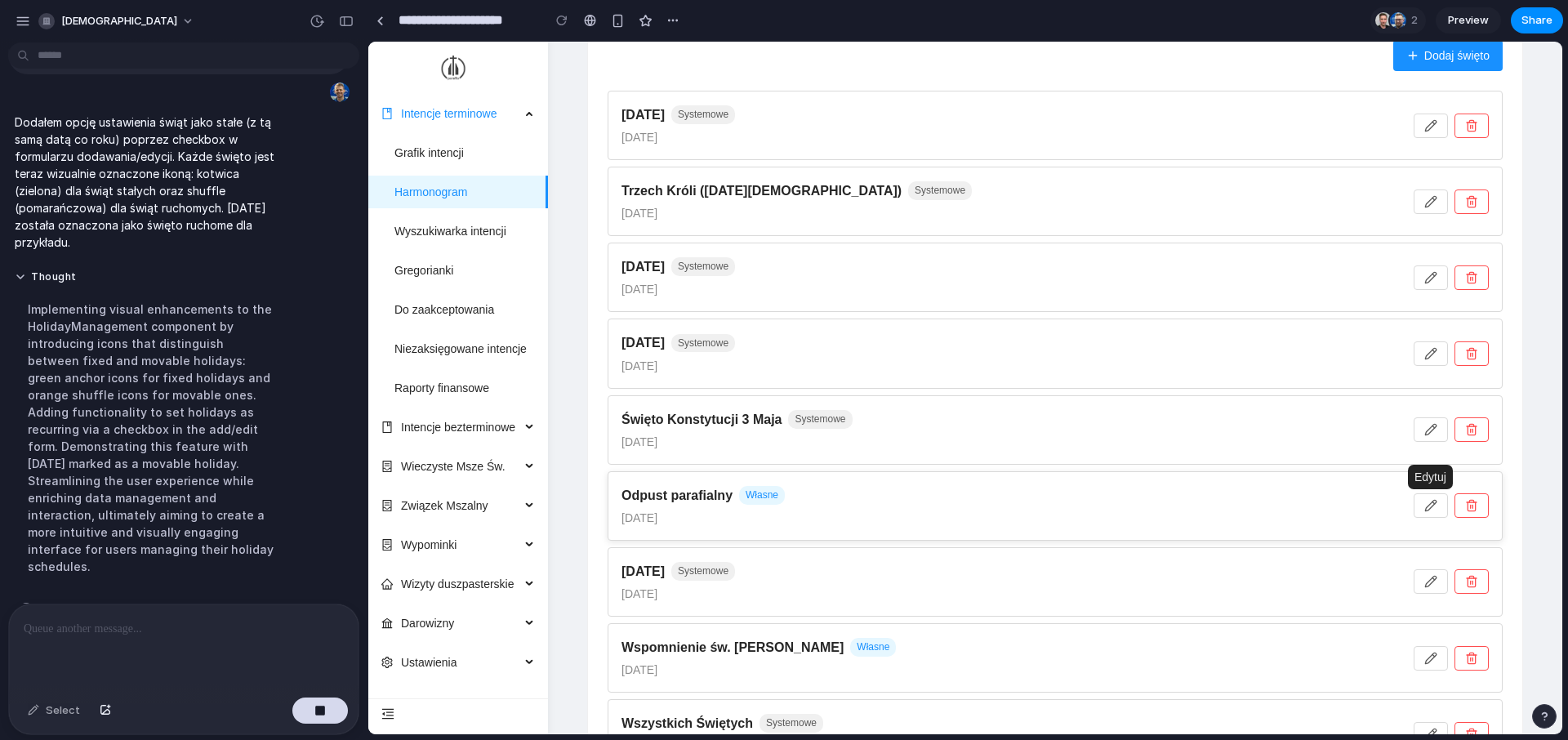
click at [1425, 504] on icon "button" at bounding box center [1430, 505] width 13 height 13
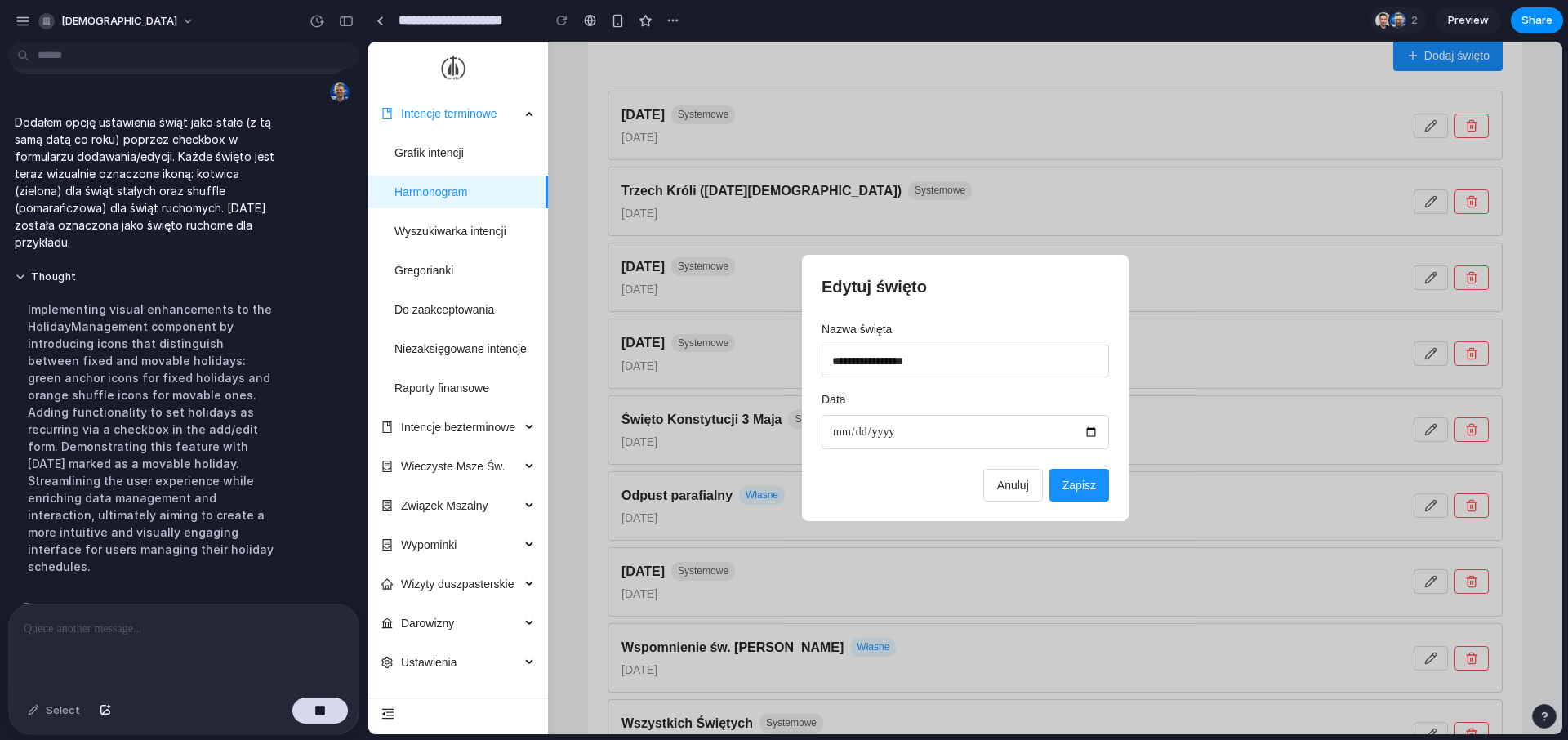
click at [1004, 486] on span "Anuluj" at bounding box center [1013, 485] width 31 height 13
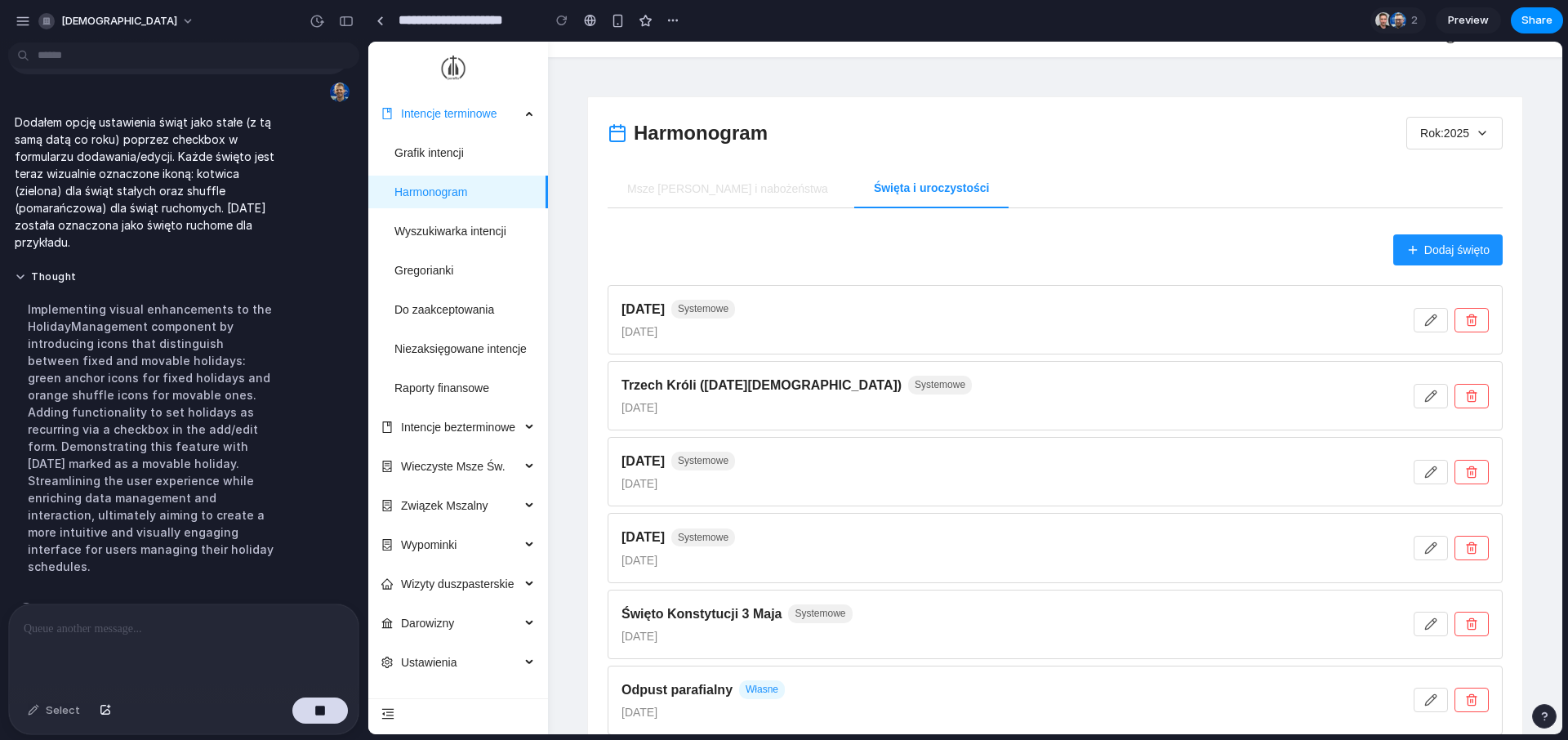
scroll to position [110, 0]
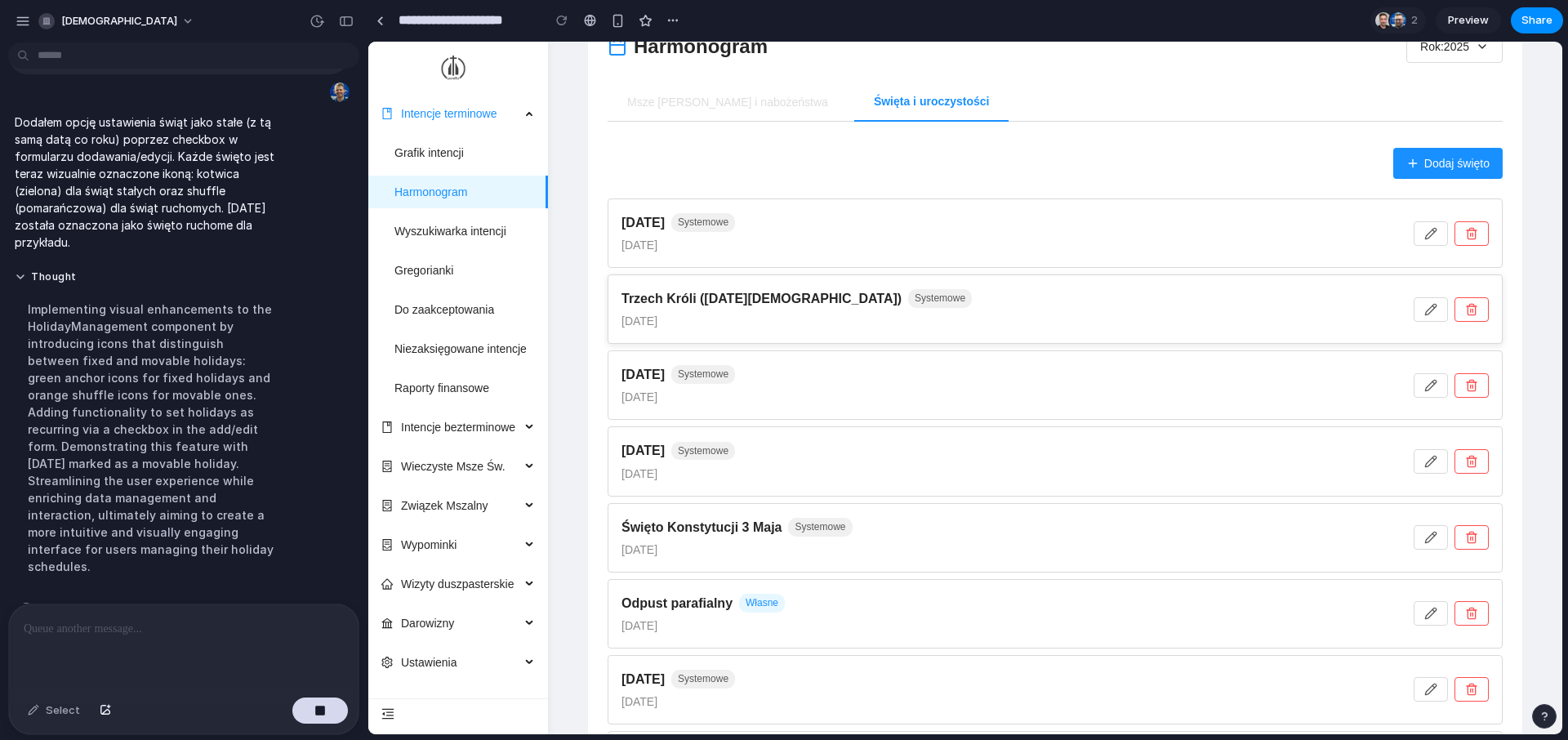
click at [1463, 169] on span "Dodaj święto" at bounding box center [1456, 163] width 65 height 18
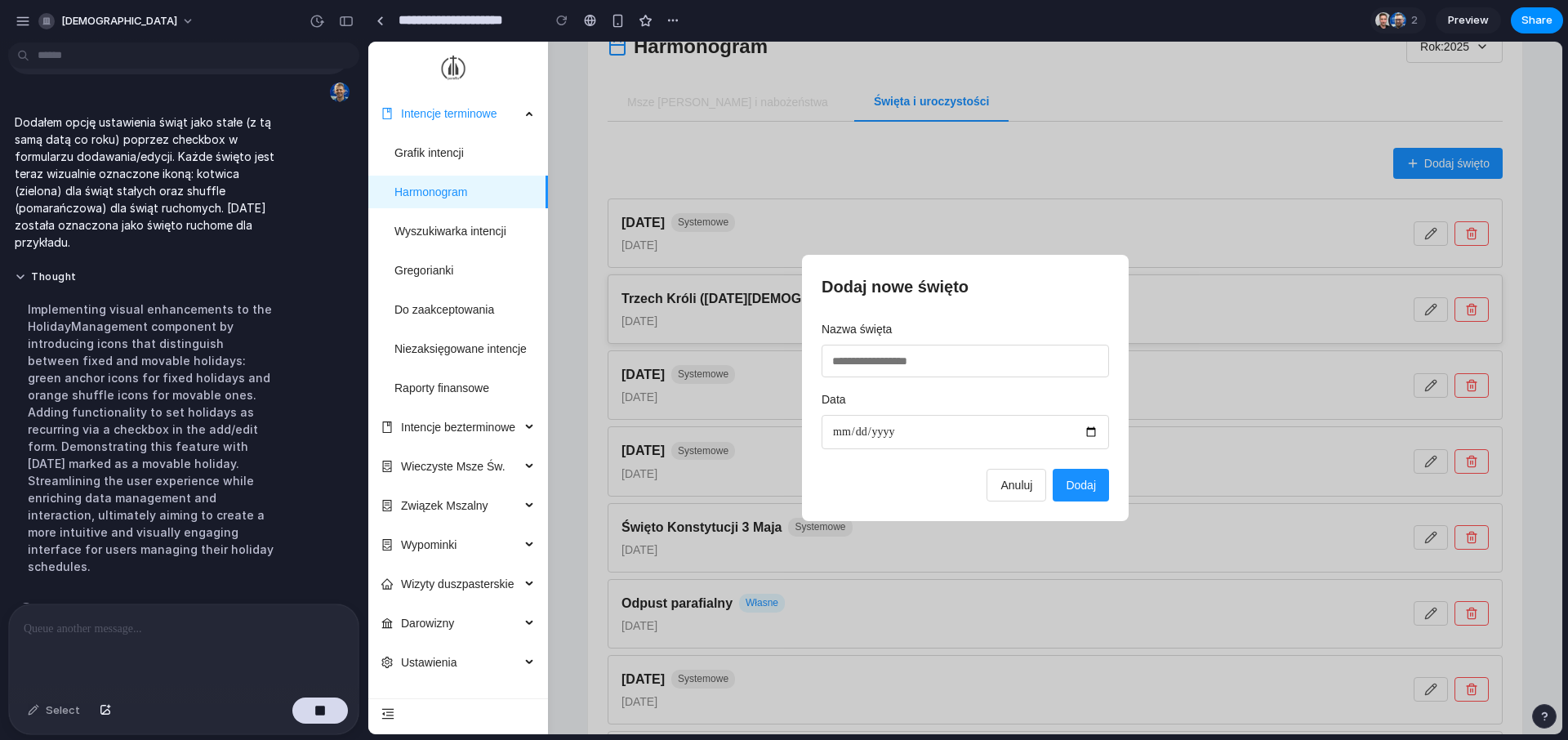
click at [1011, 488] on span "Anuluj" at bounding box center [1016, 485] width 31 height 13
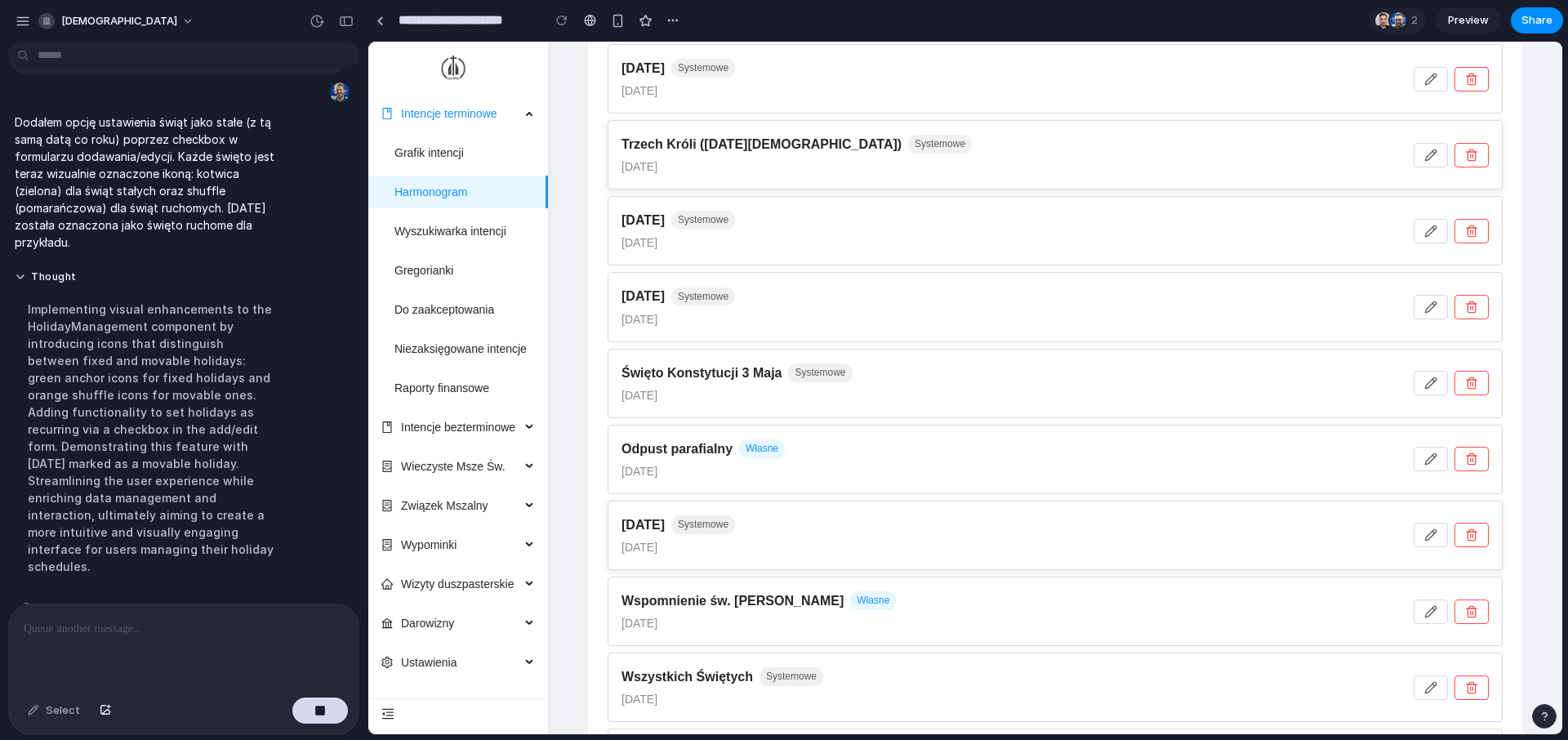
scroll to position [318, 0]
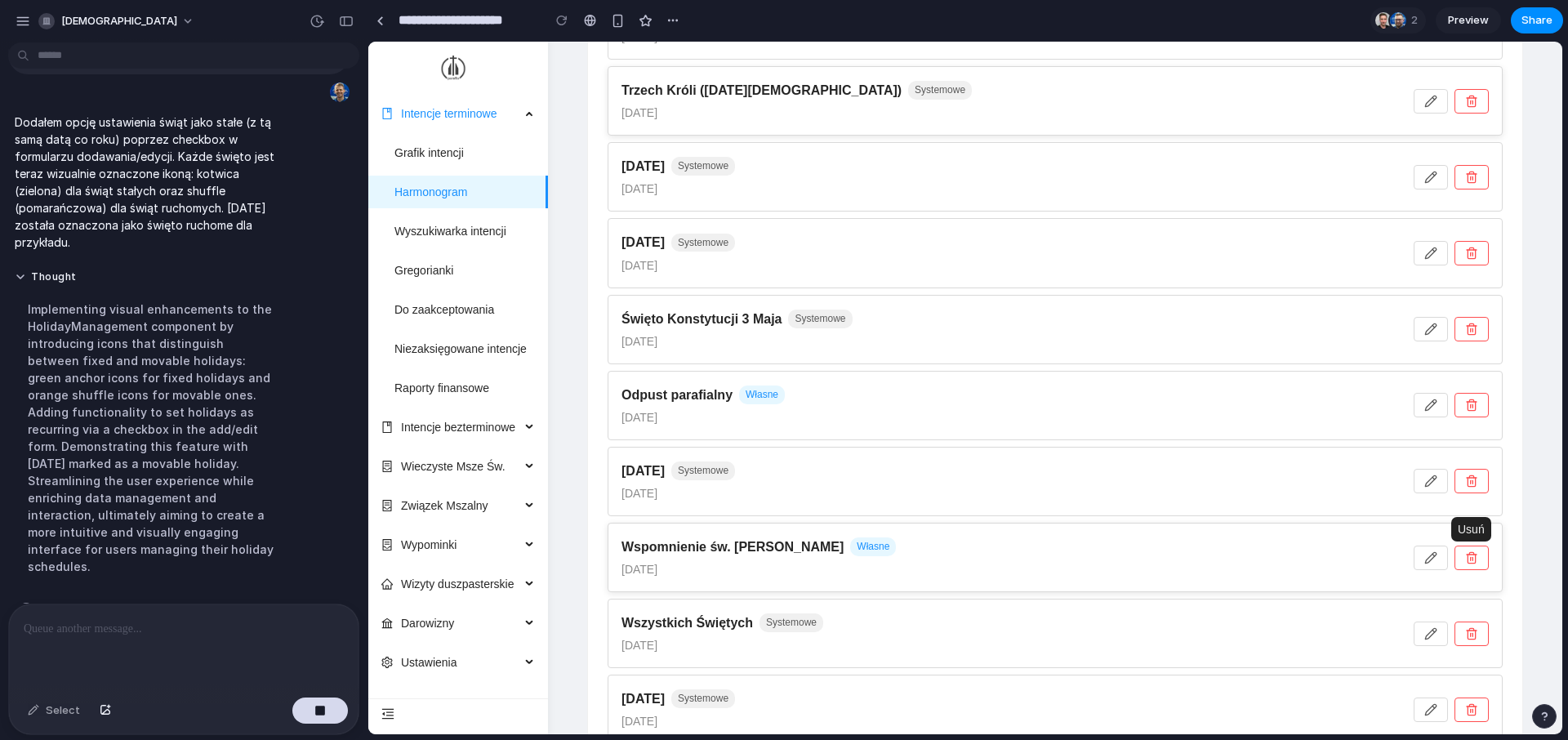
click at [1478, 559] on button "button" at bounding box center [1471, 558] width 34 height 25
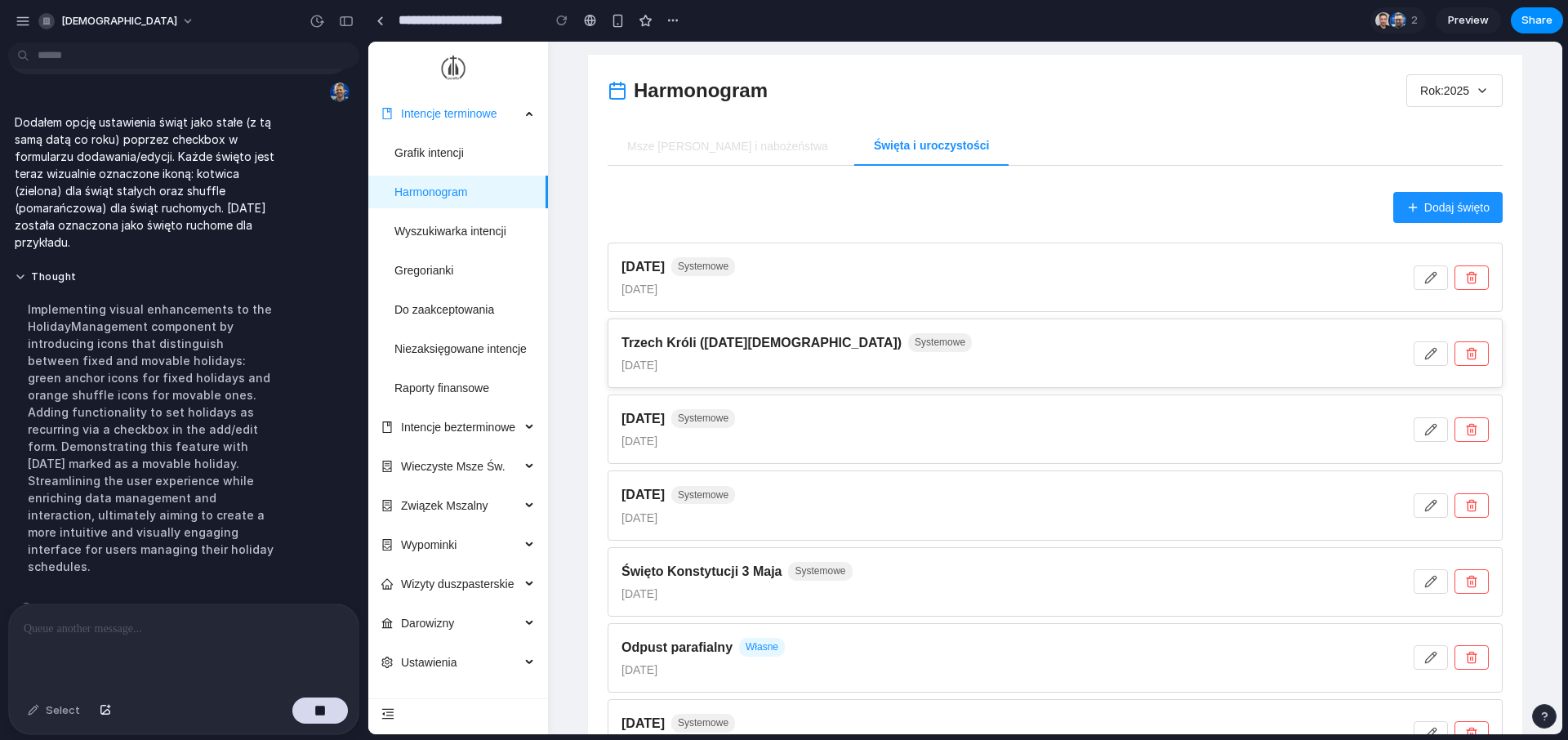
scroll to position [67, 0]
click at [704, 188] on div "Harmonogram Rok: 2025 Msze Święte i nabożeństwa Święta i uroczystości Dodaj świ…" at bounding box center [1055, 573] width 895 height 999
click at [350, 530] on div "Thought Implementing visual enhancements to the HolidayManagement component by …" at bounding box center [179, 427] width 358 height 334
click at [280, 601] on div "Cross-referencing concepts" at bounding box center [189, 609] width 338 height 17
click at [289, 358] on div "Thought Implementing visual enhancements to the HolidayManagement component by …" at bounding box center [151, 427] width 286 height 334
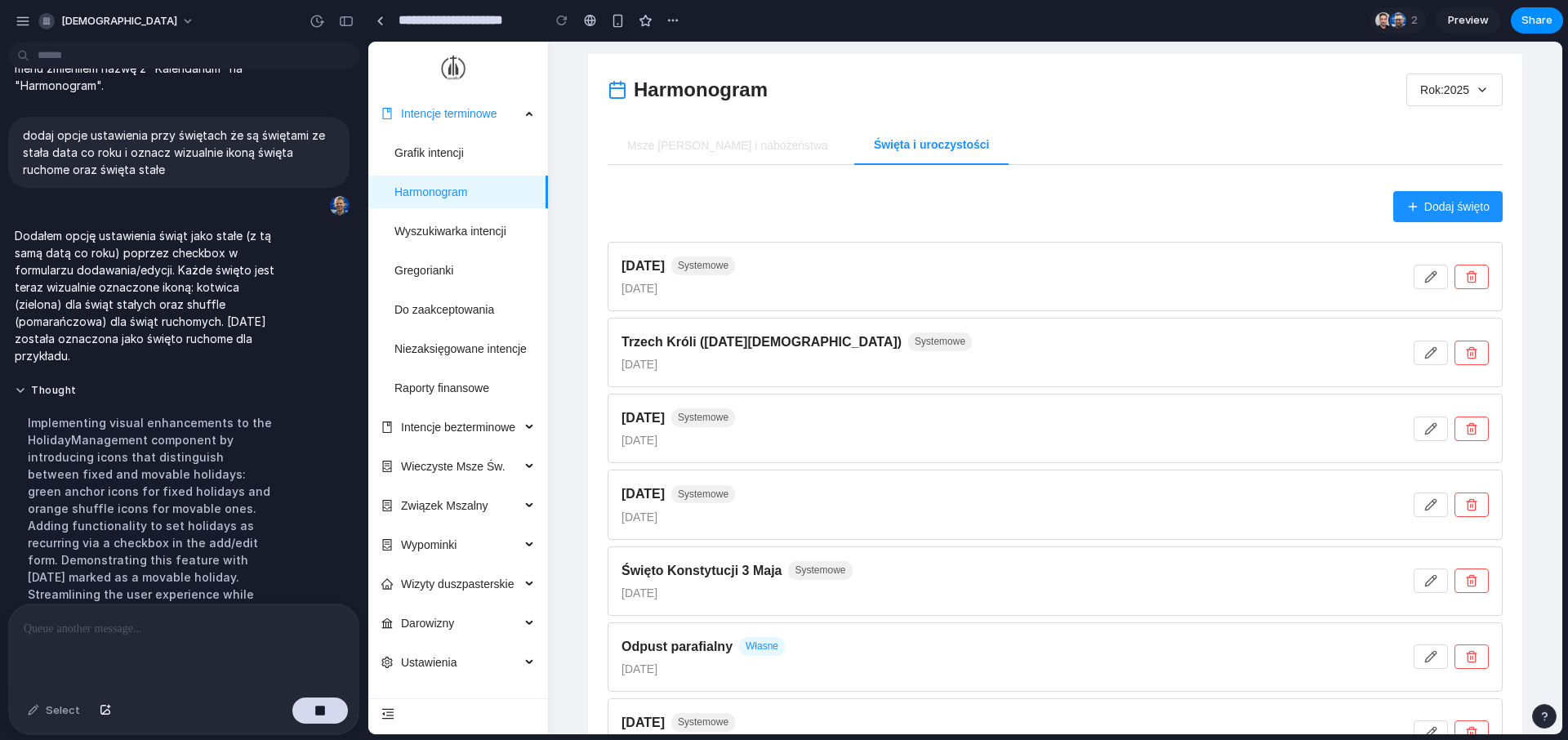
scroll to position [1926, 0]
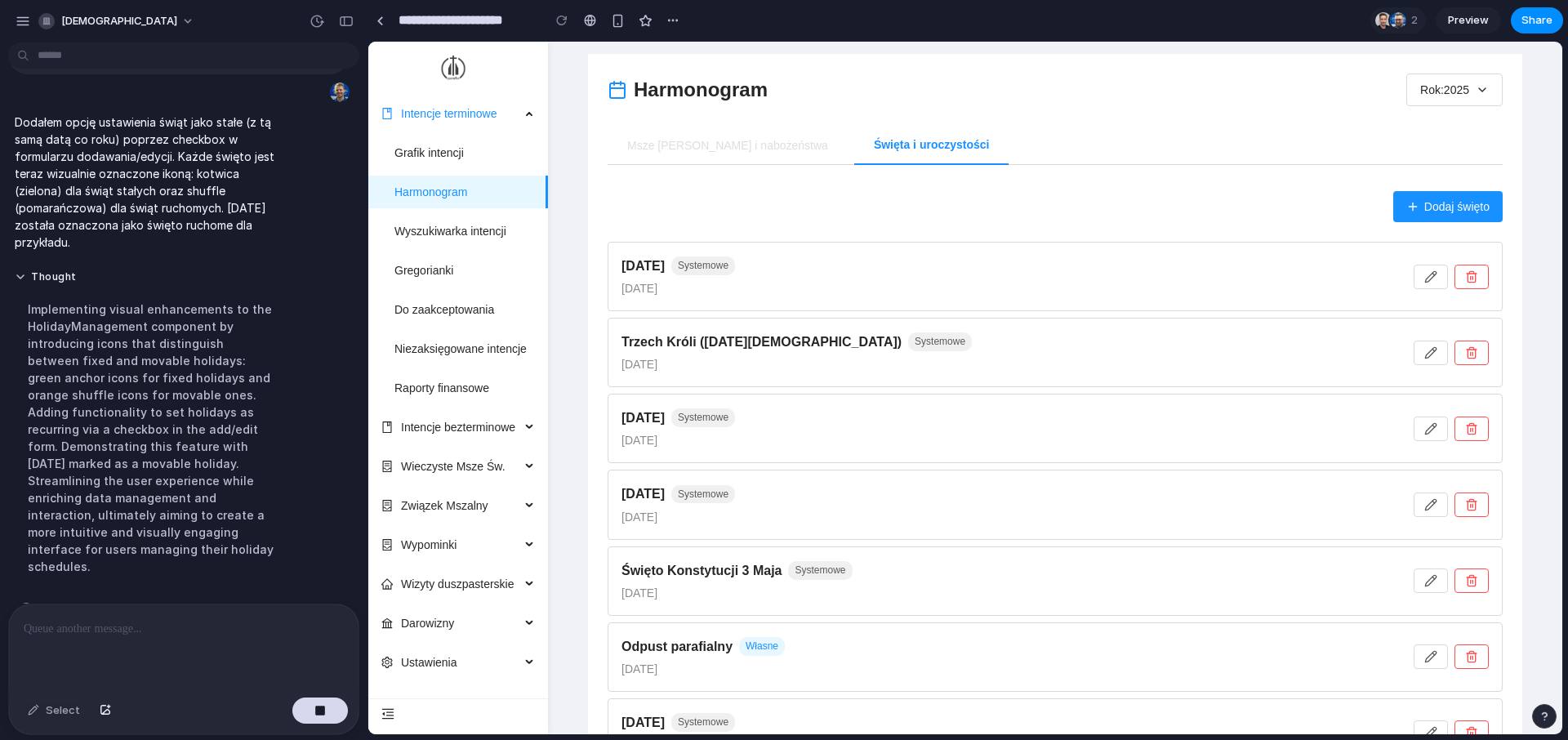
click at [1449, 194] on button "Dodaj święto" at bounding box center [1448, 206] width 109 height 31
click at [235, 657] on div at bounding box center [184, 647] width 350 height 86
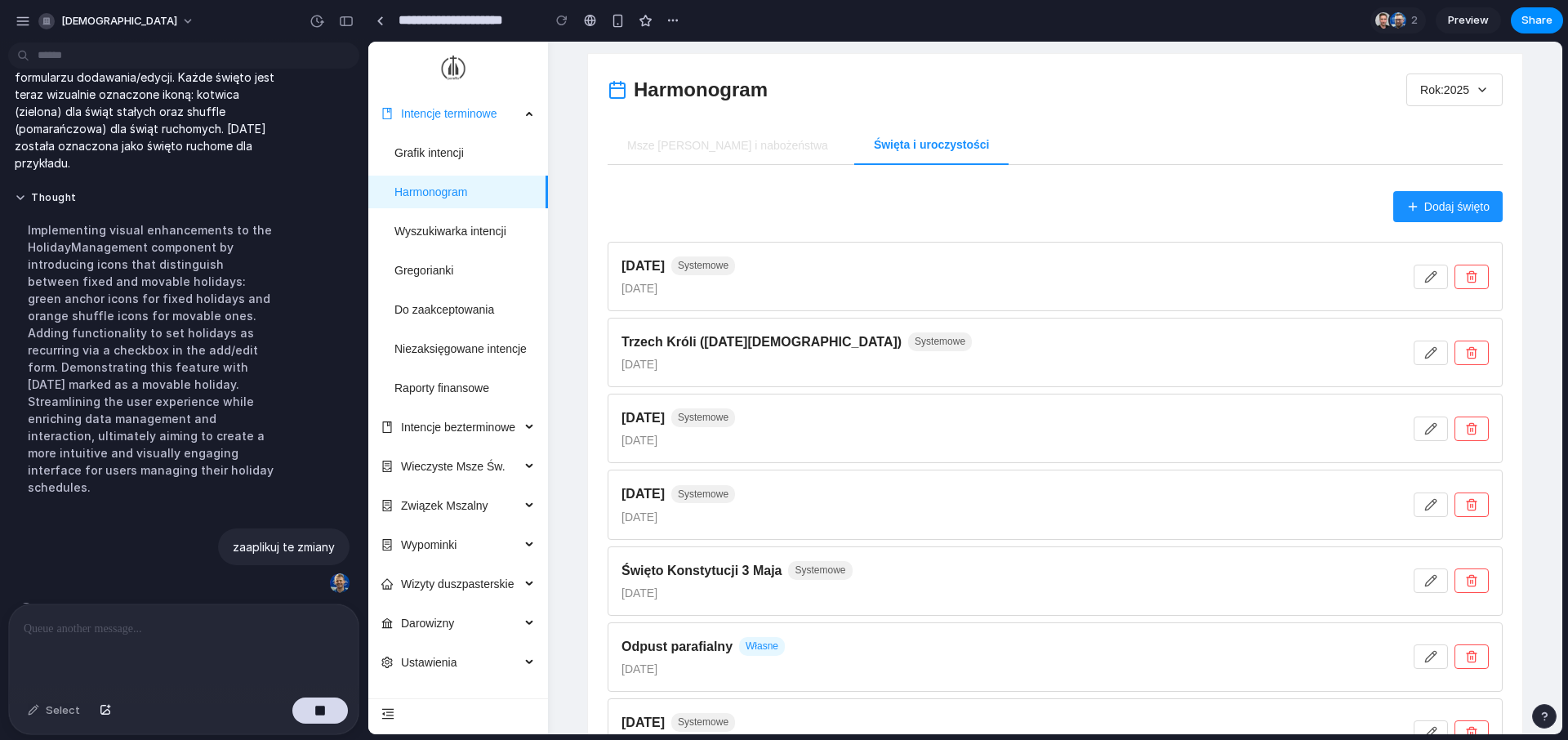
click at [1464, 17] on span "Preview" at bounding box center [1468, 21] width 41 height 17
